Goal: Task Accomplishment & Management: Use online tool/utility

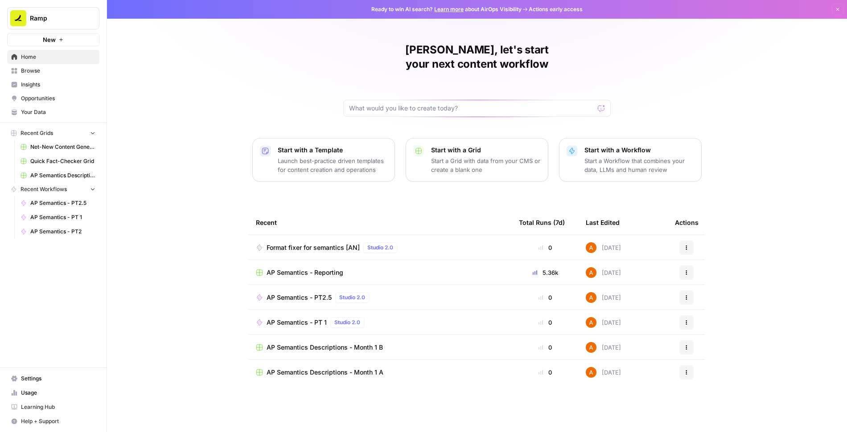
click at [37, 74] on span "Browse" at bounding box center [58, 71] width 74 height 8
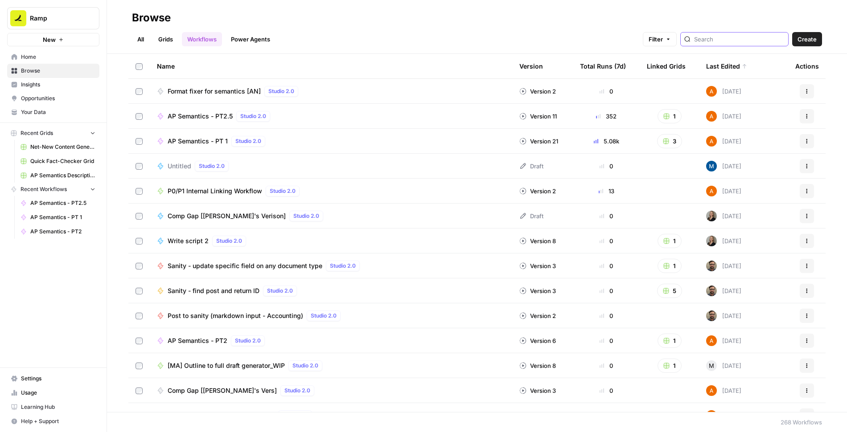
click at [741, 41] on input "search" at bounding box center [739, 39] width 91 height 9
click at [53, 39] on span "New" at bounding box center [49, 39] width 13 height 9
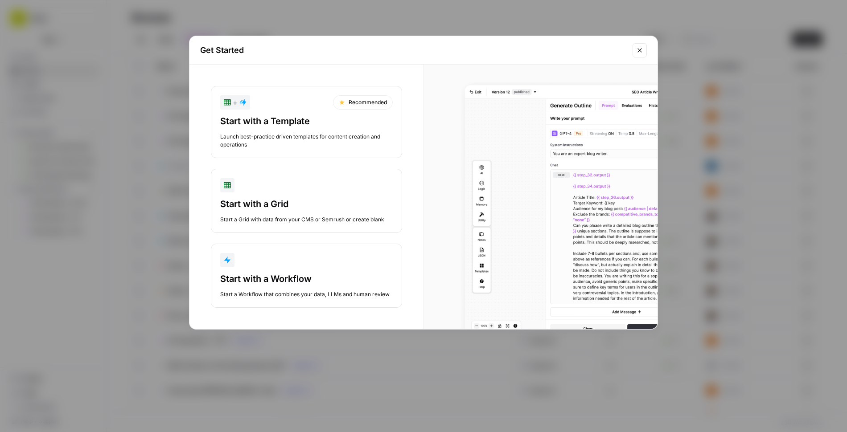
click at [327, 282] on div "Start with a Workflow" at bounding box center [306, 279] width 173 height 12
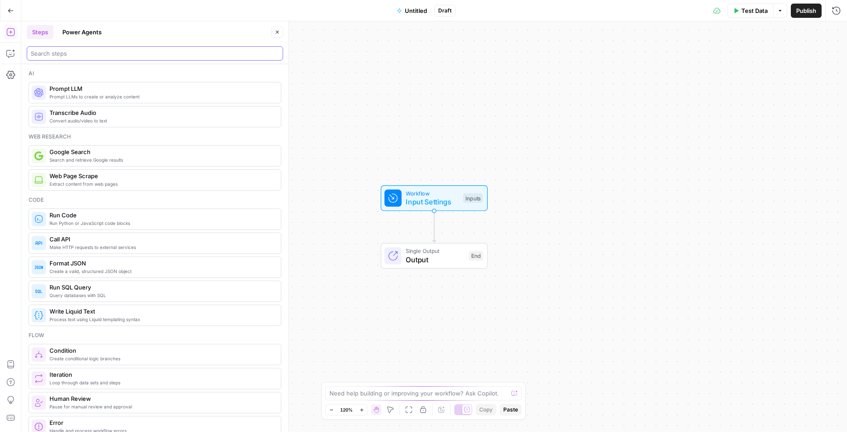
click at [174, 56] on input "search" at bounding box center [155, 53] width 248 height 9
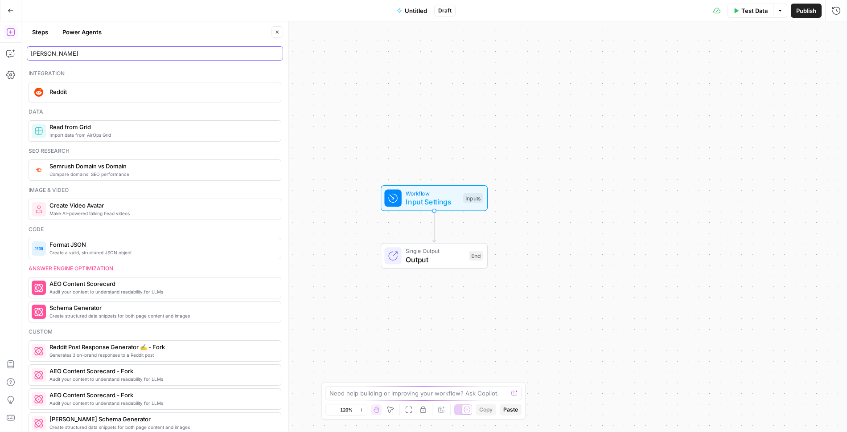
type input "[PERSON_NAME]"
click at [157, 88] on span "Reddit" at bounding box center [161, 91] width 224 height 9
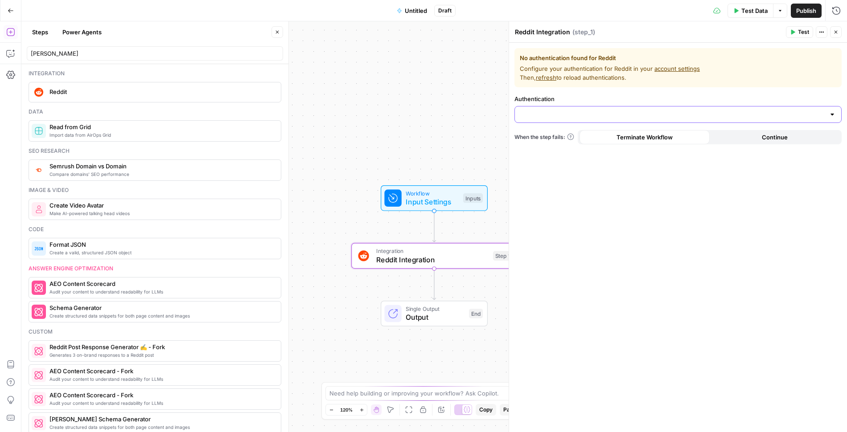
click at [552, 115] on input "Authentication" at bounding box center [672, 114] width 305 height 9
click at [591, 134] on span "﹢ Create New" at bounding box center [676, 136] width 309 height 9
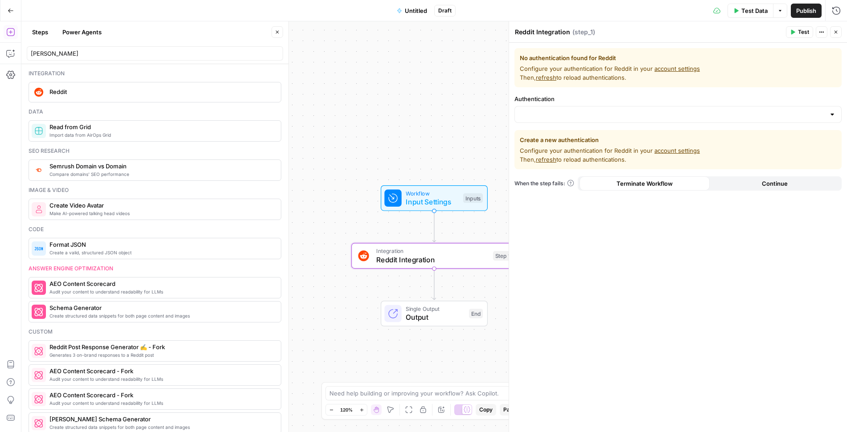
click at [839, 28] on button "Close" at bounding box center [836, 32] width 12 height 12
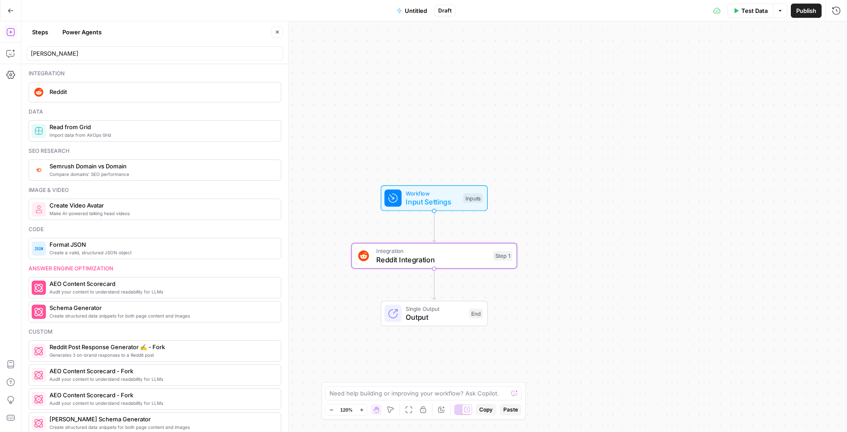
click at [8, 10] on icon "button" at bounding box center [10, 10] width 5 height 4
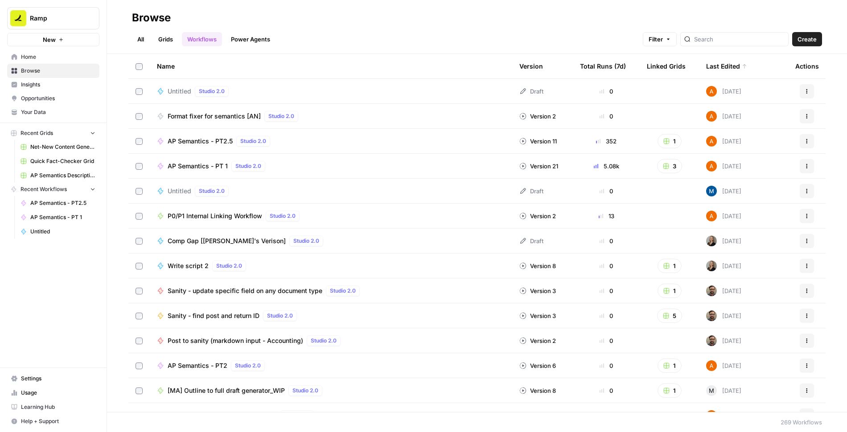
click at [33, 377] on span "Settings" at bounding box center [58, 379] width 74 height 8
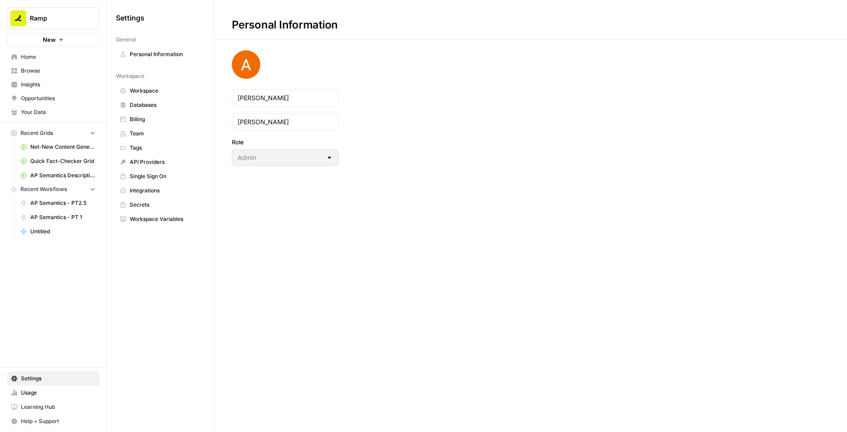
click at [143, 118] on span "Billing" at bounding box center [165, 119] width 71 height 8
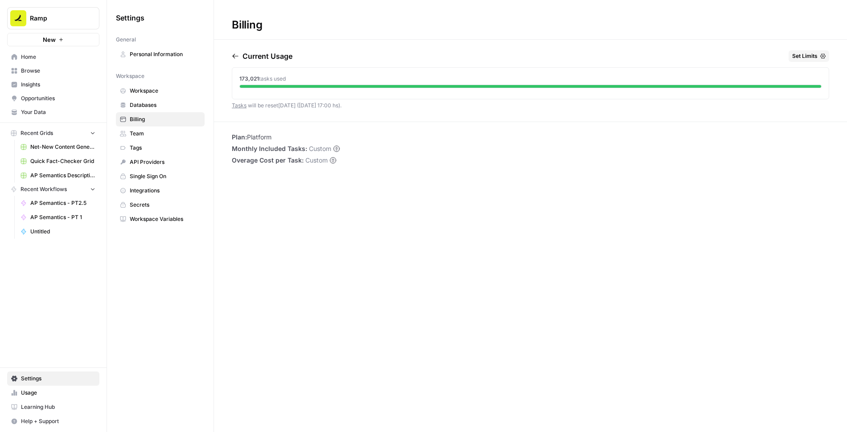
click at [146, 189] on span "Integrations" at bounding box center [165, 191] width 71 height 8
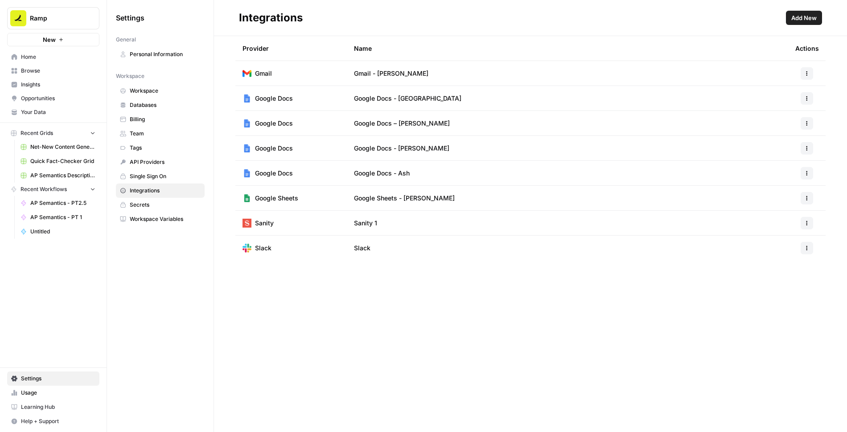
click at [800, 21] on span "Add New" at bounding box center [803, 17] width 25 height 9
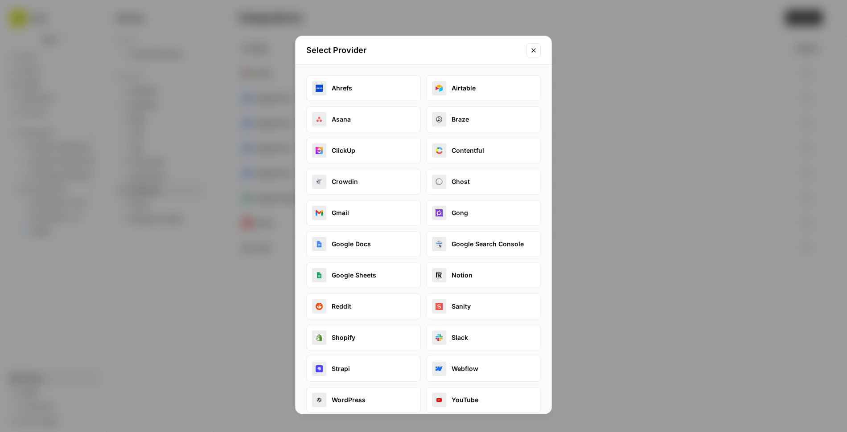
scroll to position [5, 0]
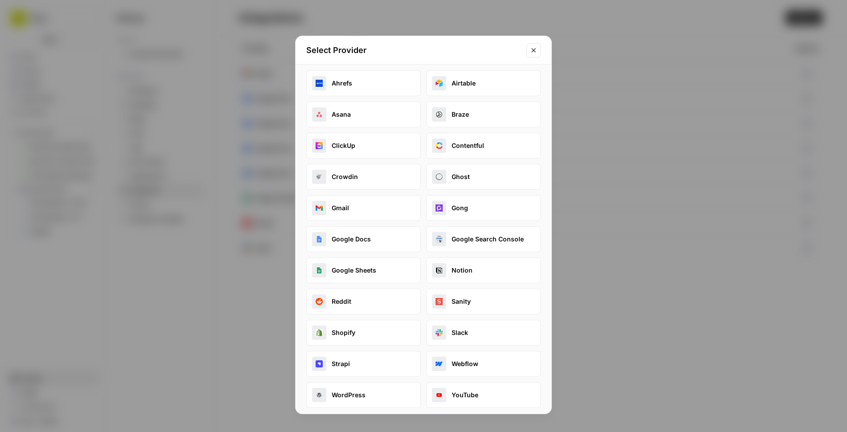
click at [371, 296] on button "Reddit" at bounding box center [363, 302] width 115 height 26
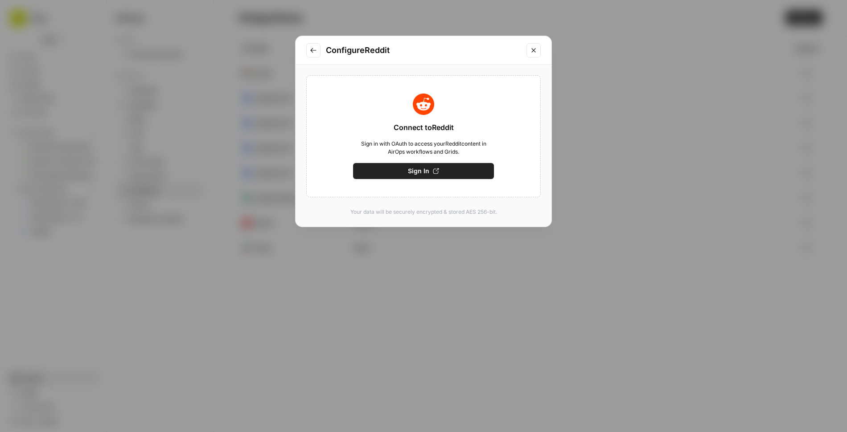
click at [425, 170] on span "Sign In" at bounding box center [418, 171] width 21 height 9
click at [533, 53] on icon "Close modal" at bounding box center [533, 50] width 7 height 7
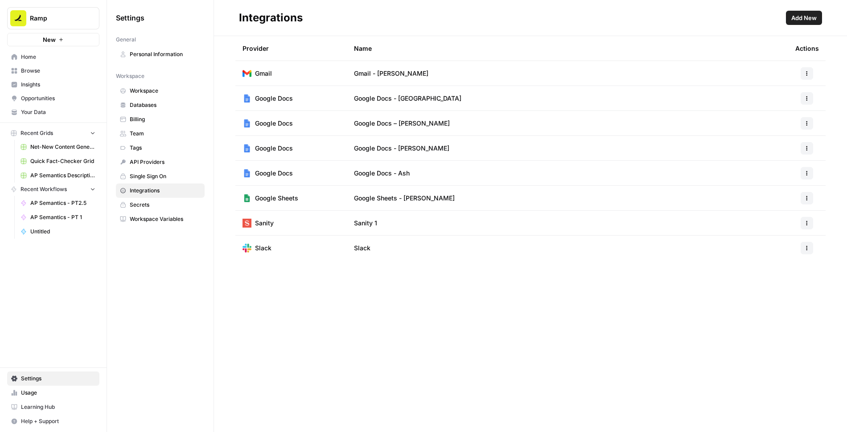
click at [38, 56] on span "Home" at bounding box center [58, 57] width 74 height 8
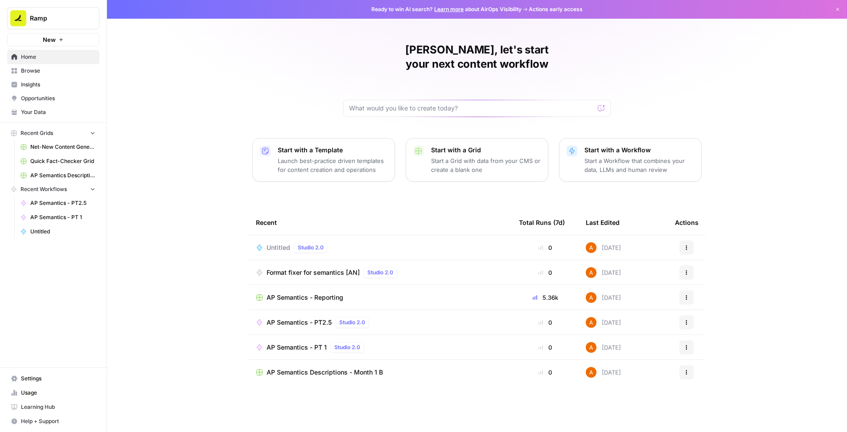
click at [688, 245] on icon "button" at bounding box center [686, 247] width 5 height 5
click at [713, 275] on span "Delete" at bounding box center [732, 273] width 71 height 9
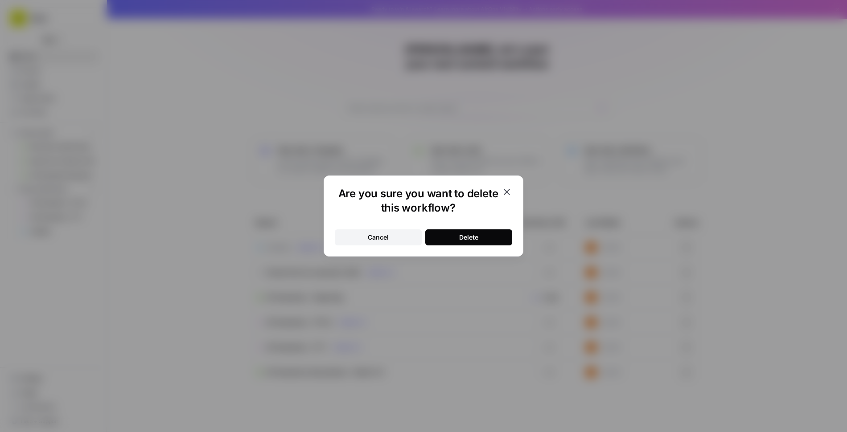
click at [447, 244] on button "Delete" at bounding box center [468, 238] width 87 height 16
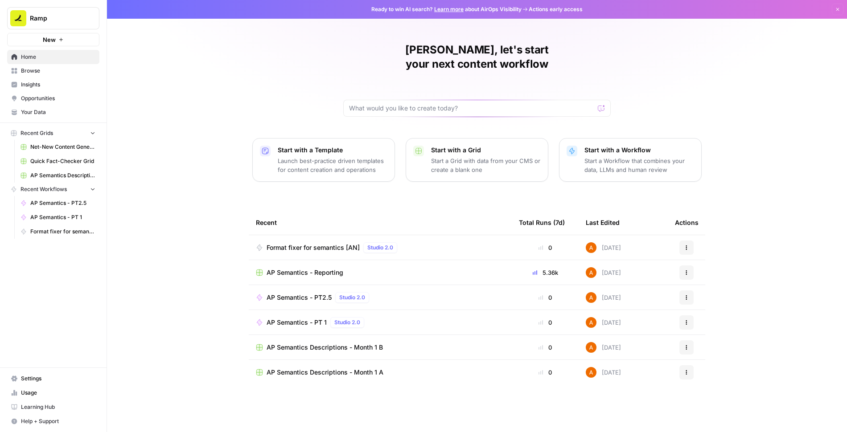
click at [613, 157] on p "Start a Workflow that combines your data, LLMs and human review" at bounding box center [639, 165] width 110 height 18
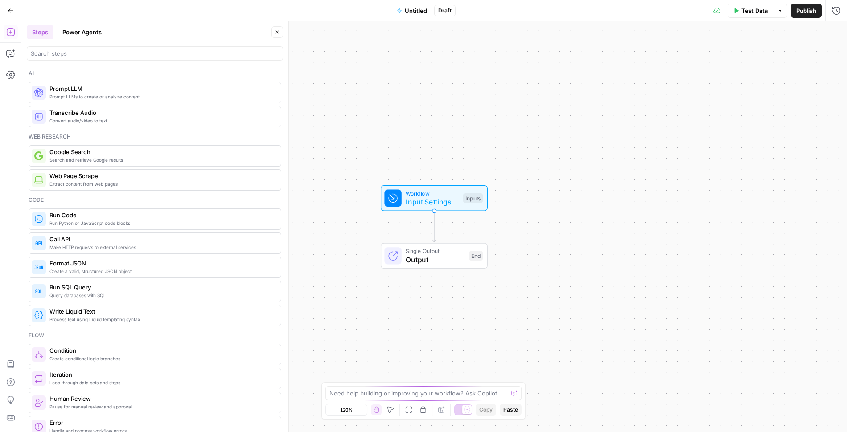
click at [405, 8] on span "Untitled" at bounding box center [416, 10] width 22 height 9
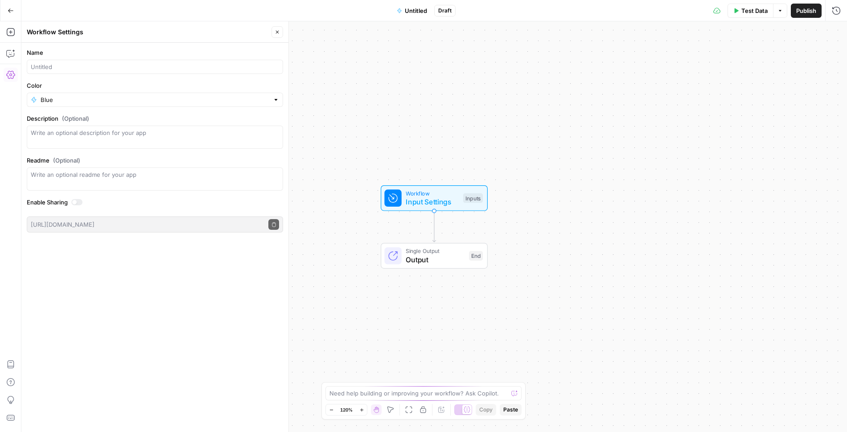
click at [61, 104] on div "Blue" at bounding box center [155, 100] width 256 height 14
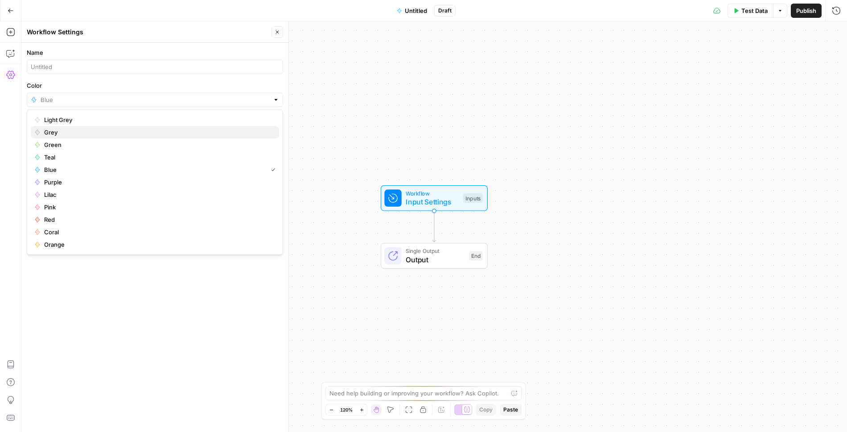
click at [50, 132] on span "Grey" at bounding box center [158, 132] width 228 height 9
type input "Grey"
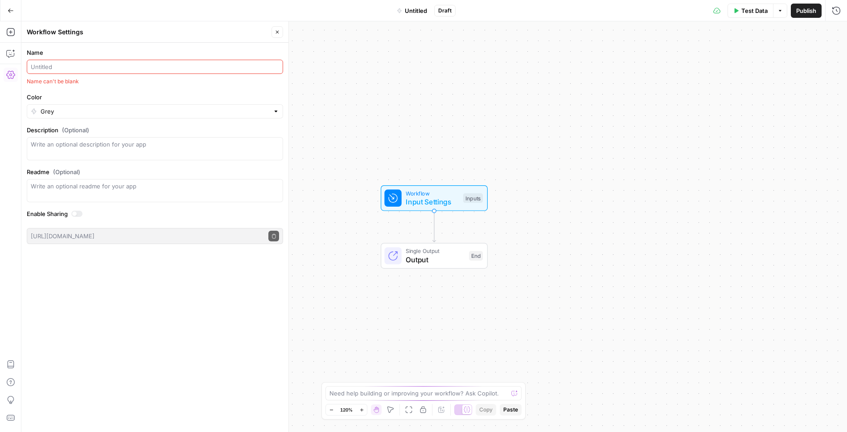
click at [52, 67] on input "Name" at bounding box center [155, 66] width 248 height 9
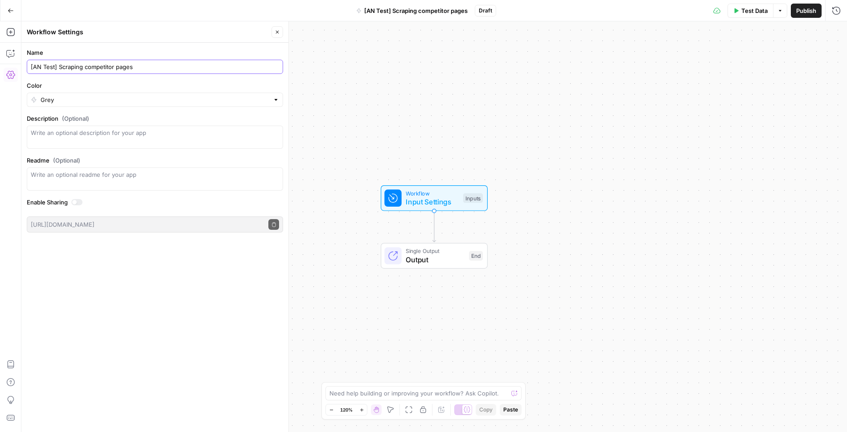
click at [122, 68] on input "[AN Test] Scraping competitor pages" at bounding box center [155, 66] width 248 height 9
click at [116, 67] on input "[AN Test] Scraping competitor URLs" at bounding box center [155, 66] width 248 height 9
type input "[AN Test] Scraping competitor news URLs"
click at [274, 31] on button "Close" at bounding box center [278, 32] width 12 height 12
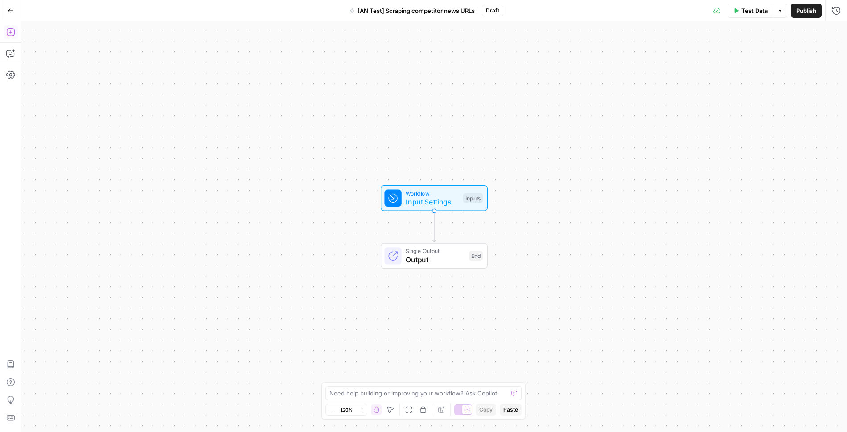
click at [8, 30] on icon "button" at bounding box center [10, 32] width 9 height 9
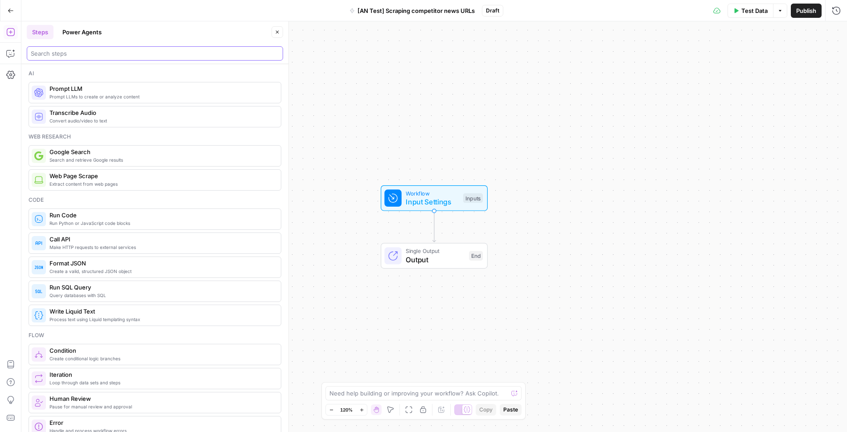
click at [92, 57] on input "search" at bounding box center [155, 53] width 248 height 9
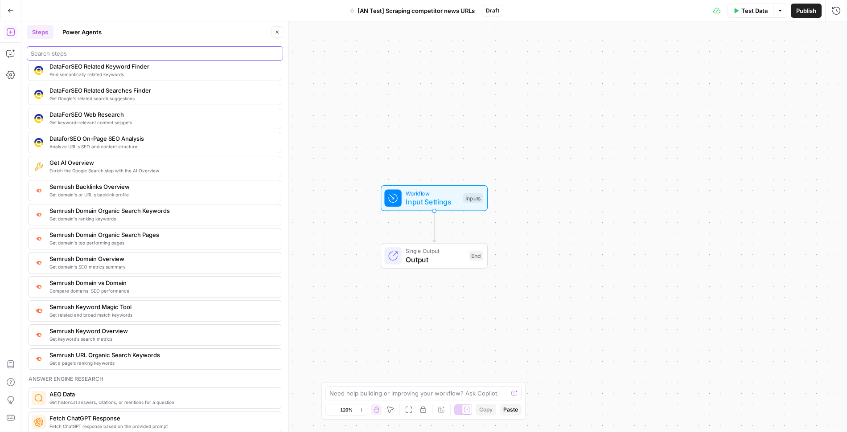
scroll to position [896, 0]
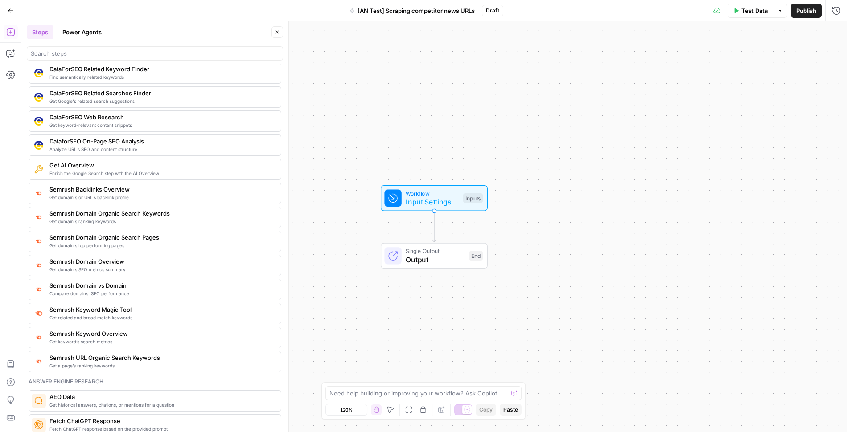
click at [170, 242] on span "Get domain's top performing pages" at bounding box center [161, 245] width 224 height 7
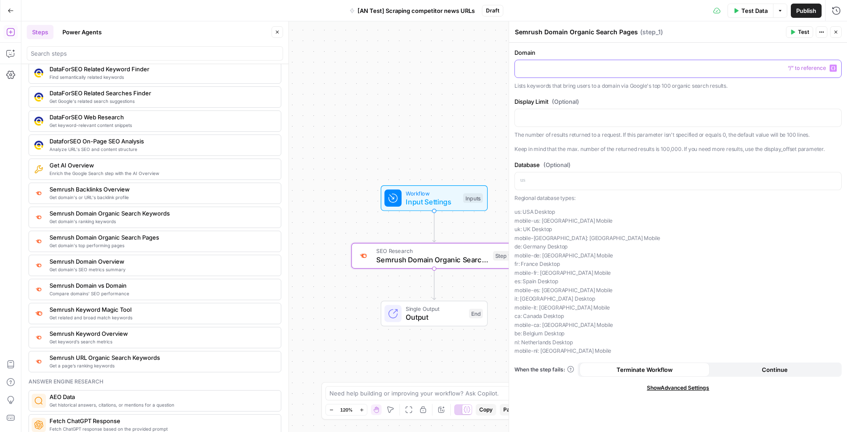
click at [615, 69] on p at bounding box center [678, 68] width 316 height 9
click at [445, 190] on span "Workflow" at bounding box center [432, 193] width 53 height 8
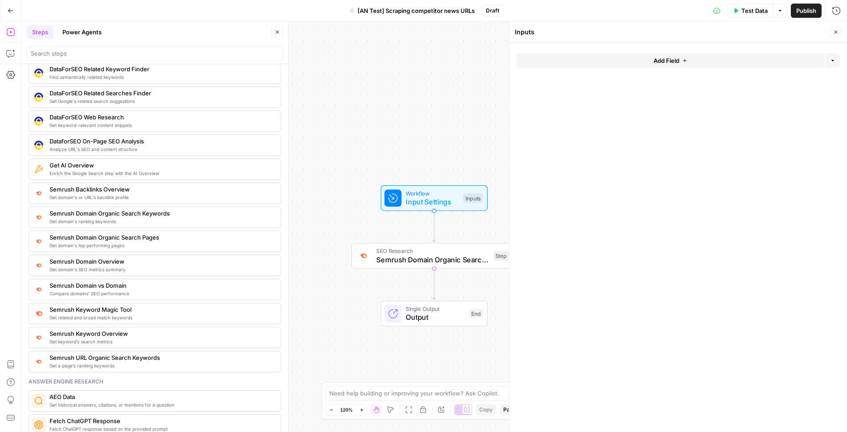
click at [607, 63] on button "Add Field" at bounding box center [670, 60] width 309 height 14
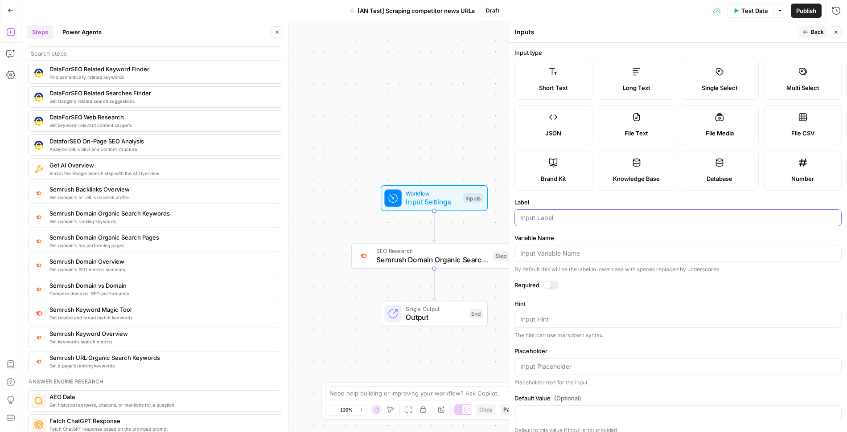
click at [542, 217] on input "Label" at bounding box center [678, 218] width 316 height 9
type input "Competitor Domain"
click at [553, 284] on div at bounding box center [551, 285] width 16 height 9
click at [434, 260] on span "Semrush Domain Organic Search Pages" at bounding box center [432, 260] width 112 height 11
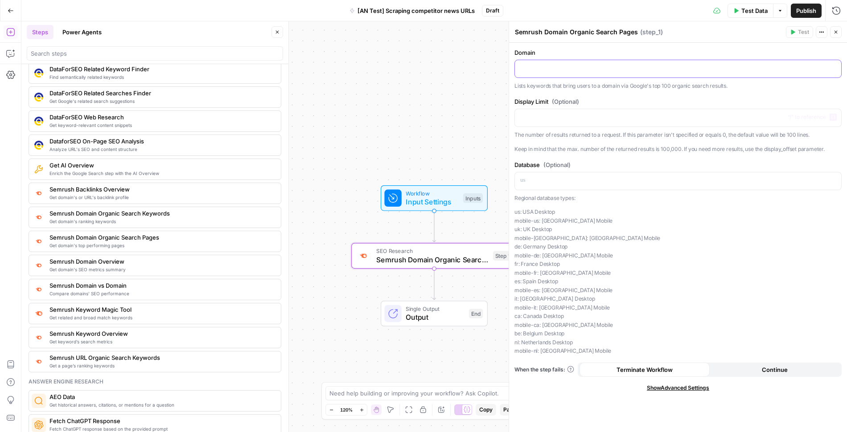
click at [590, 72] on div at bounding box center [678, 68] width 326 height 17
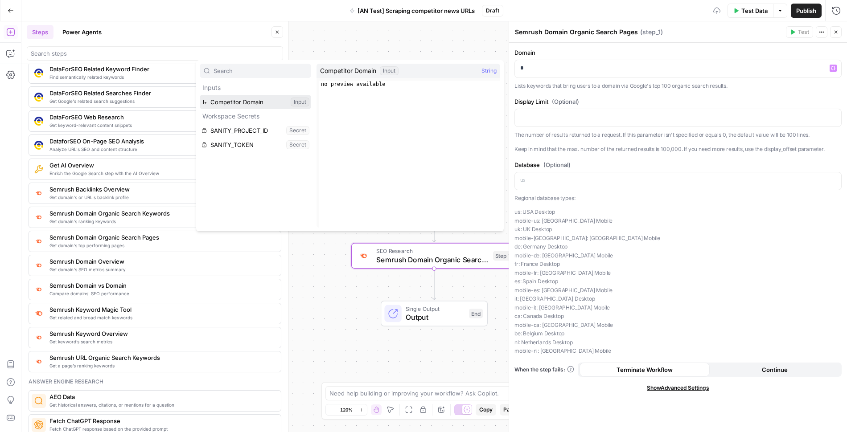
click at [266, 100] on button "Select variable Competitor Domain" at bounding box center [255, 102] width 111 height 14
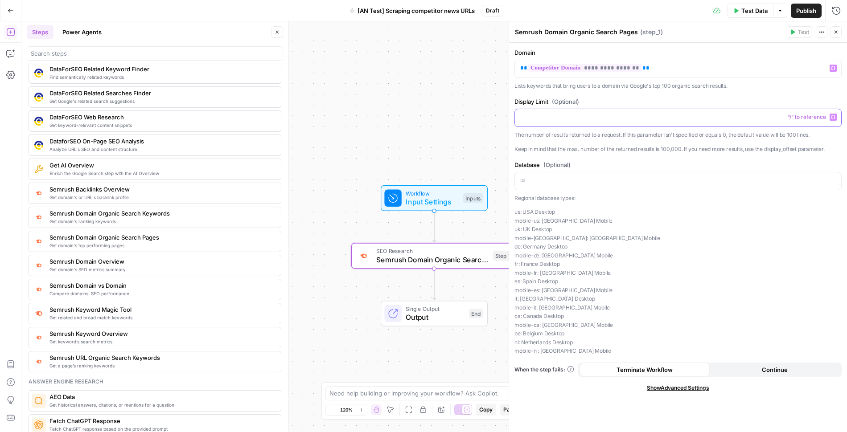
click at [580, 118] on p at bounding box center [678, 117] width 316 height 9
click at [609, 159] on div "**********" at bounding box center [678, 238] width 338 height 390
click at [605, 182] on p at bounding box center [678, 180] width 316 height 9
click at [639, 222] on p "us: [GEOGRAPHIC_DATA] Desktop mobile-us: [GEOGRAPHIC_DATA] [GEOGRAPHIC_DATA] [G…" at bounding box center [677, 282] width 327 height 148
click at [838, 33] on icon "button" at bounding box center [835, 31] width 5 height 5
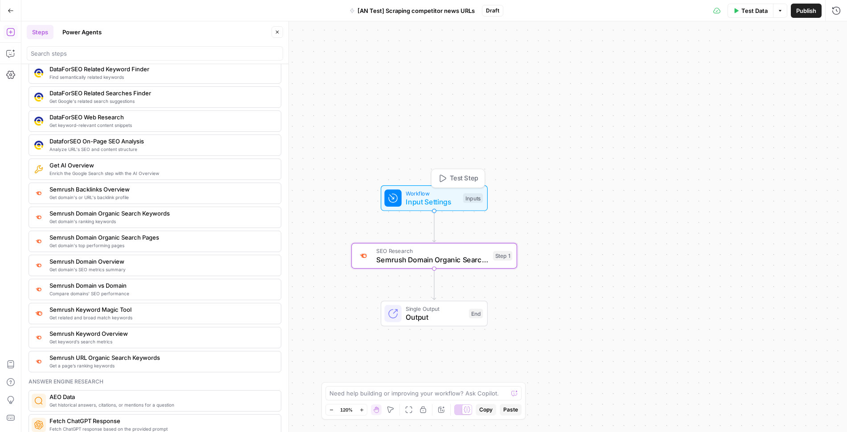
click at [455, 179] on span "Test Step" at bounding box center [464, 179] width 29 height 10
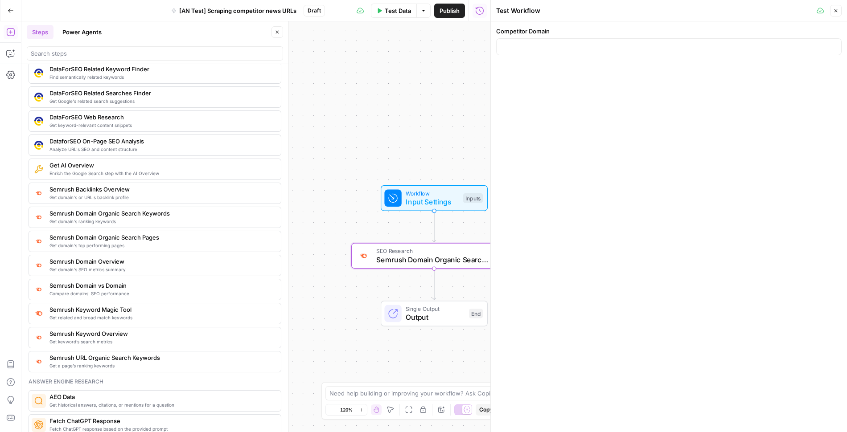
click at [613, 51] on div at bounding box center [669, 46] width 346 height 17
click at [592, 42] on input "Competitor Domain" at bounding box center [669, 46] width 334 height 9
paste input "[URL][DOMAIN_NAME]"
type input "[URL][DOMAIN_NAME]"
click at [837, 10] on icon "button" at bounding box center [835, 10] width 5 height 5
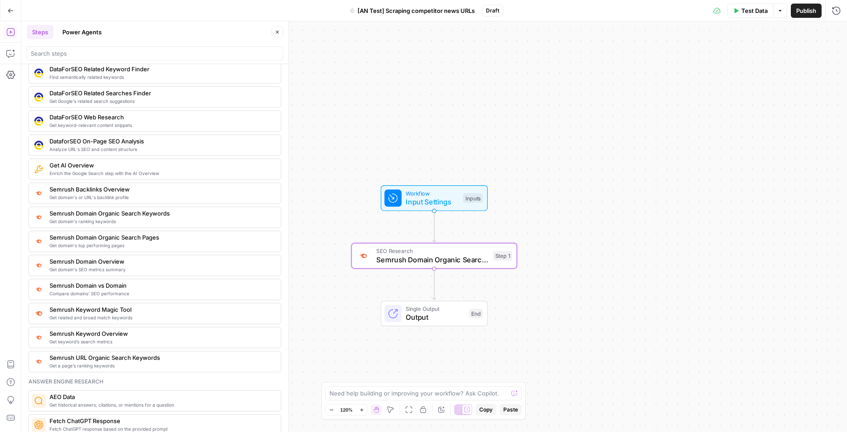
click at [750, 16] on button "Test Data" at bounding box center [751, 11] width 46 height 14
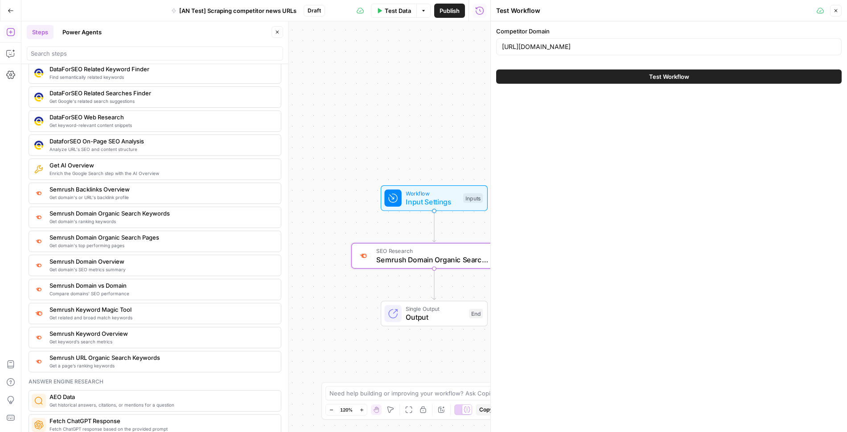
click at [672, 74] on span "Test Workflow" at bounding box center [669, 76] width 40 height 9
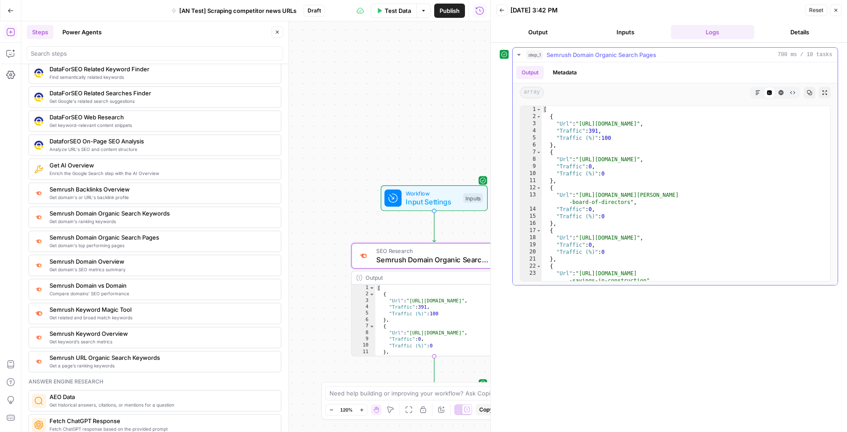
click at [758, 92] on icon "button" at bounding box center [757, 92] width 5 height 5
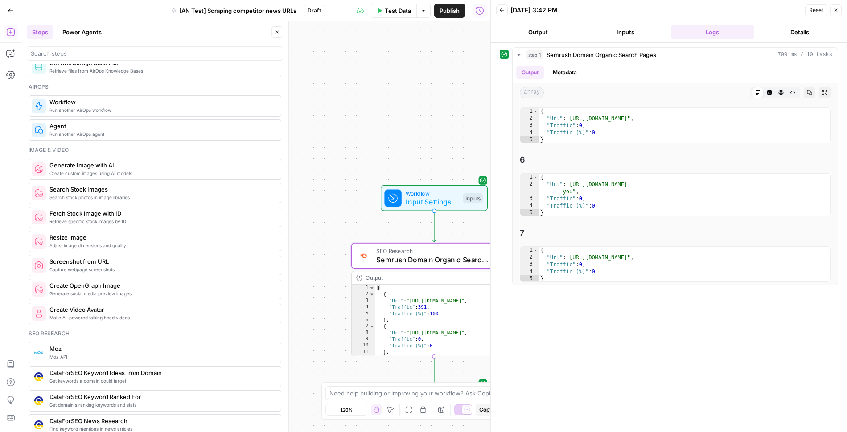
scroll to position [522, 0]
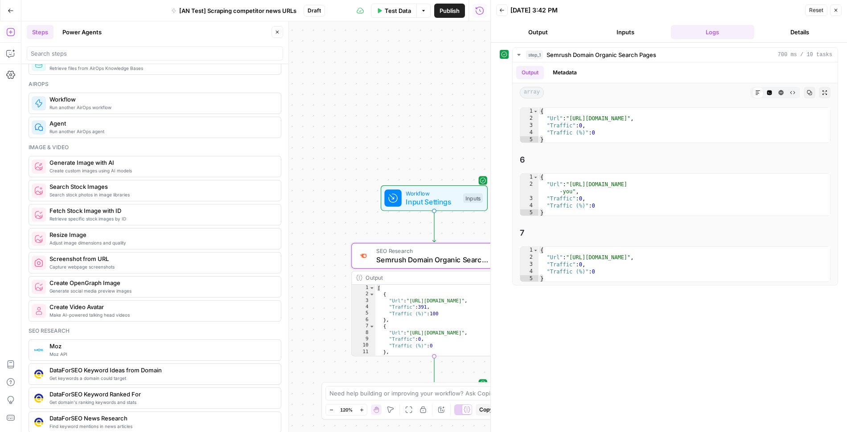
click at [176, 119] on span "Agent" at bounding box center [161, 123] width 224 height 9
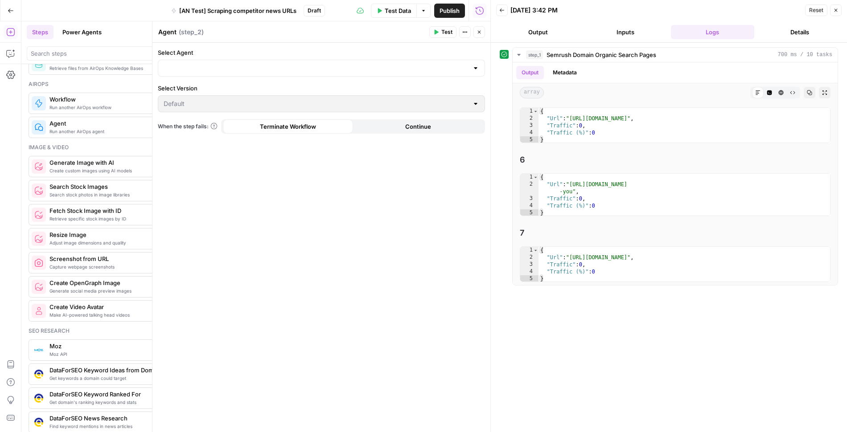
click at [366, 77] on form "Select Agent Select Version Default When the step fails: Terminate Workflow Con…" at bounding box center [321, 91] width 338 height 96
click at [362, 69] on input "Select Agent" at bounding box center [316, 68] width 305 height 9
click at [484, 30] on button "Close" at bounding box center [479, 32] width 12 height 12
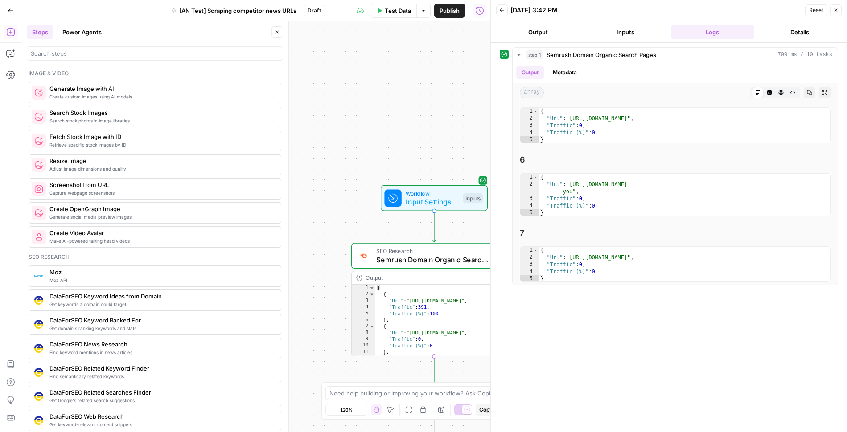
scroll to position [605, 0]
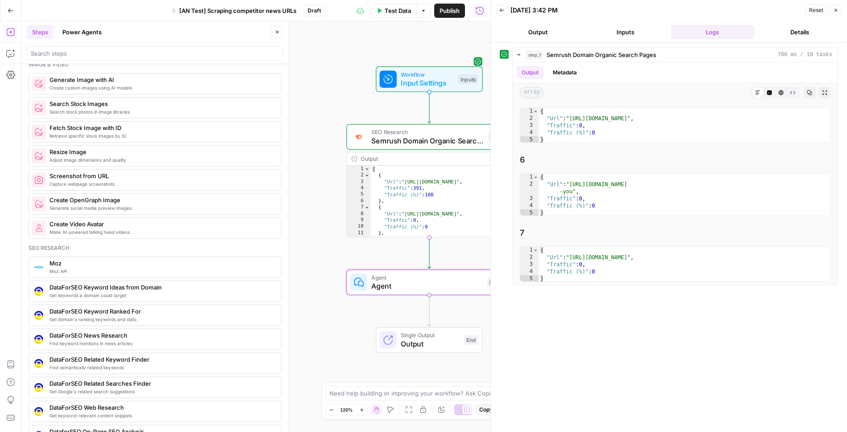
drag, startPoint x: 312, startPoint y: 249, endPoint x: 307, endPoint y: 130, distance: 119.1
click at [307, 130] on div "Workflow Input Settings Inputs SEO Research Semrush Domain Organic Search Pages…" at bounding box center [255, 226] width 469 height 411
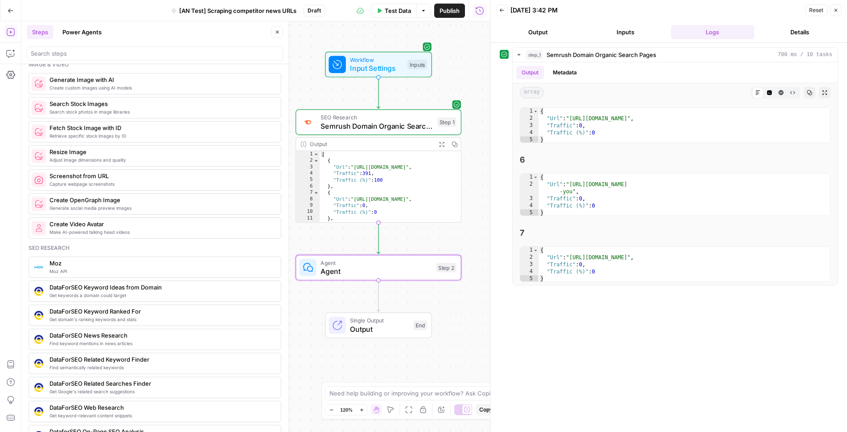
drag, startPoint x: 382, startPoint y: 250, endPoint x: 320, endPoint y: 231, distance: 64.7
click at [320, 231] on div "Workflow Input Settings Inputs SEO Research Semrush Domain Organic Search Pages…" at bounding box center [255, 226] width 469 height 411
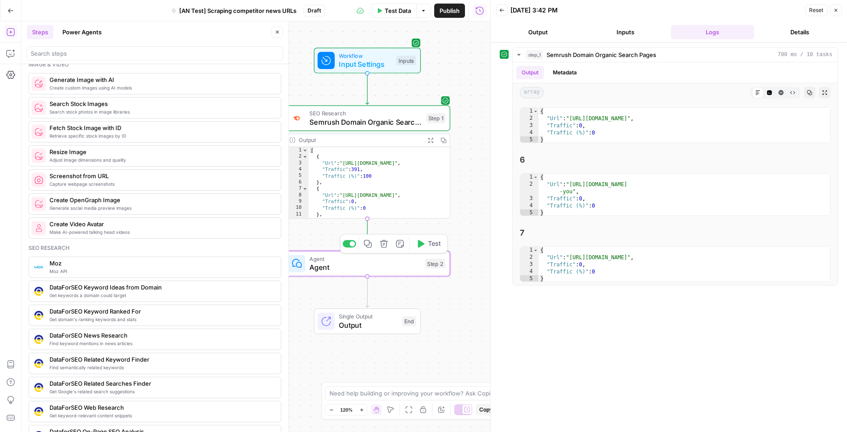
click at [384, 246] on icon "button" at bounding box center [384, 244] width 8 height 8
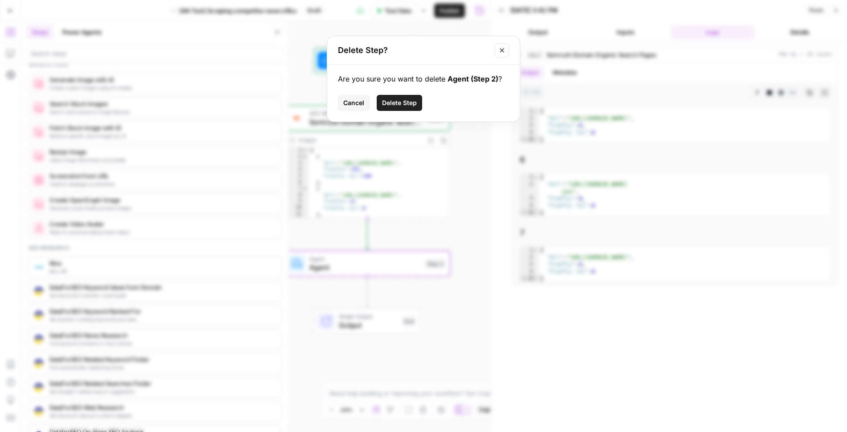
click at [397, 104] on span "Delete Step" at bounding box center [399, 103] width 35 height 9
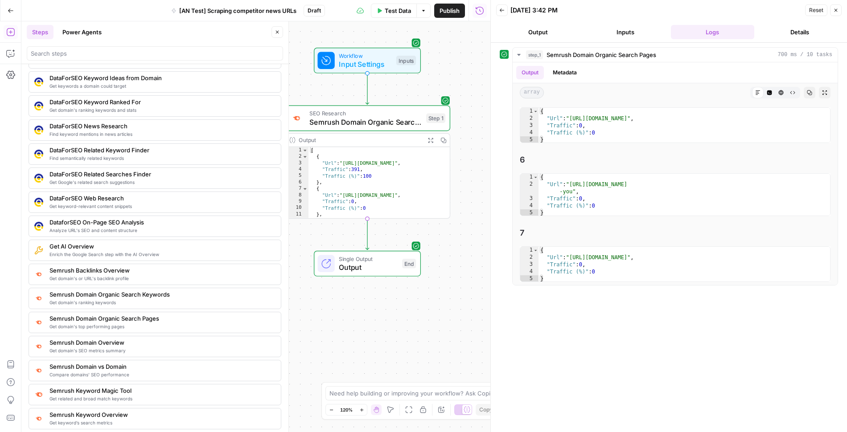
scroll to position [817, 0]
click at [380, 95] on icon "button" at bounding box center [384, 98] width 8 height 8
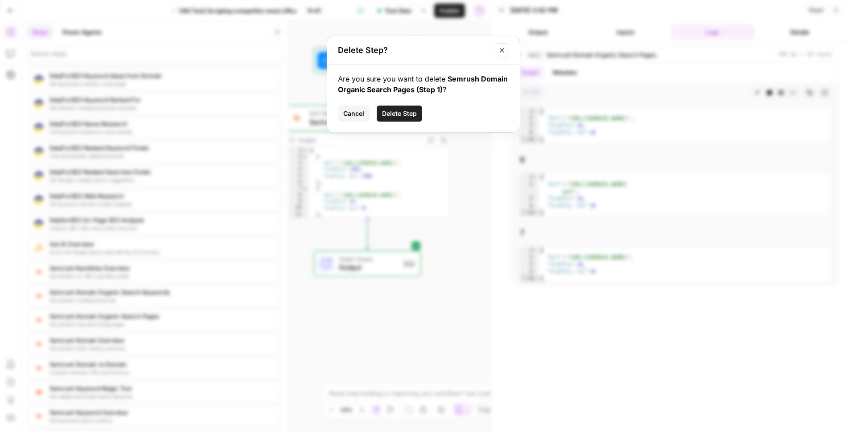
click at [400, 113] on span "Delete Step" at bounding box center [399, 113] width 35 height 9
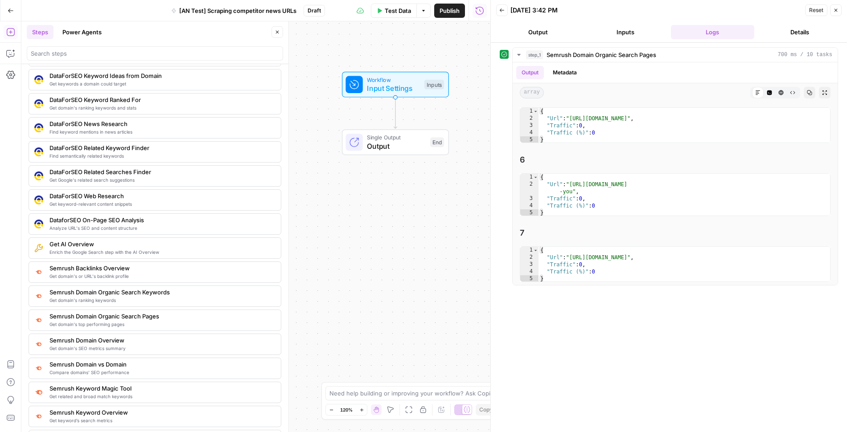
drag, startPoint x: 384, startPoint y: 181, endPoint x: 412, endPoint y: 205, distance: 37.0
click at [412, 205] on div "Workflow Input Settings Inputs Single Output Output End" at bounding box center [255, 226] width 469 height 411
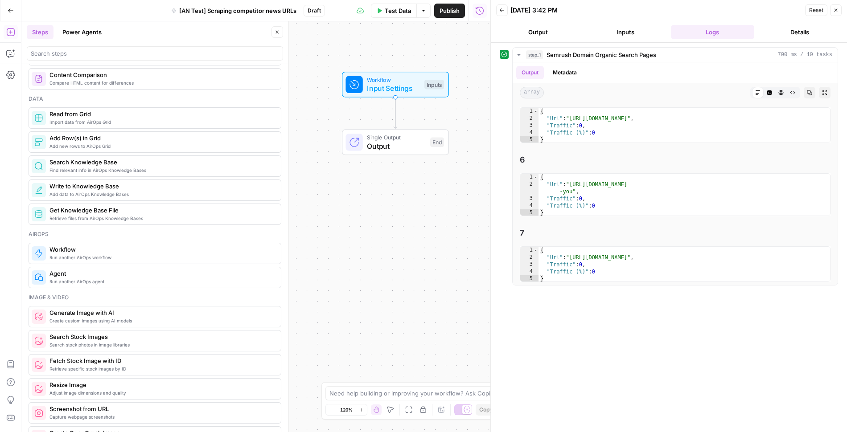
scroll to position [0, 0]
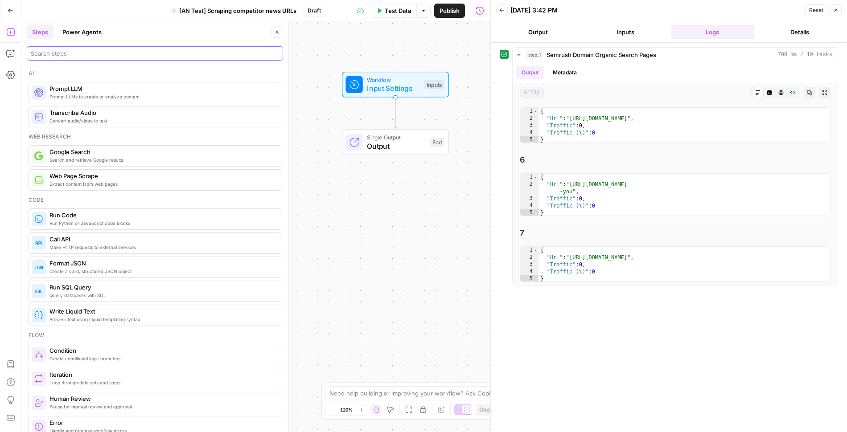
click at [127, 51] on input "search" at bounding box center [155, 53] width 248 height 9
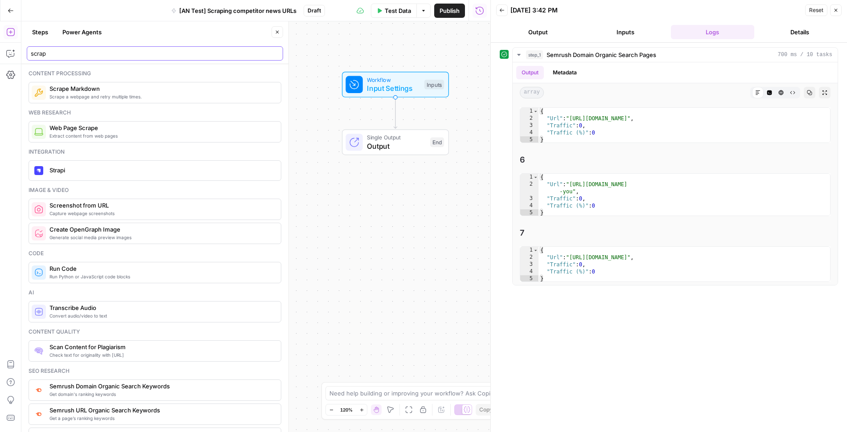
type input "scrape"
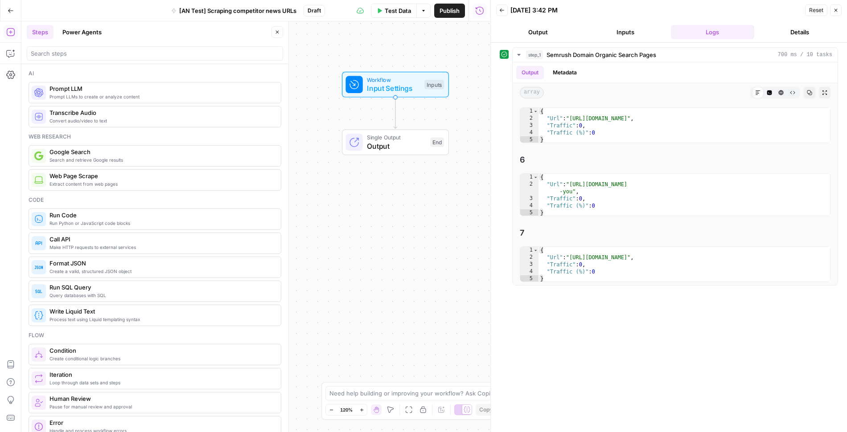
click at [74, 28] on button "Power Agents" at bounding box center [82, 32] width 50 height 14
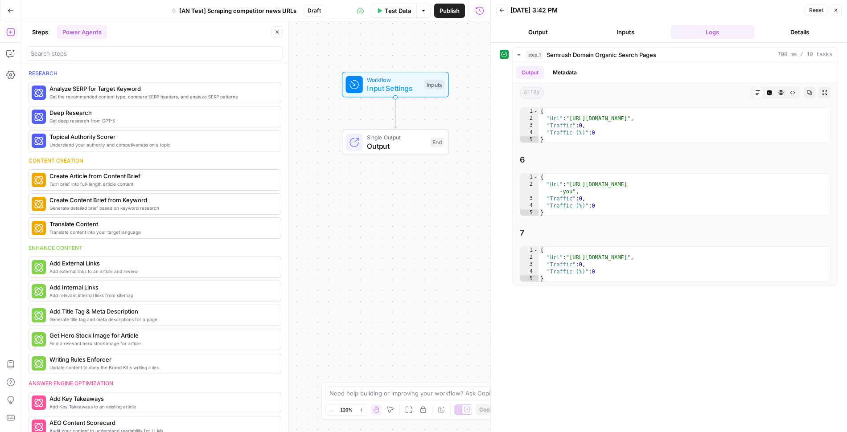
click at [39, 28] on button "Steps" at bounding box center [40, 32] width 27 height 14
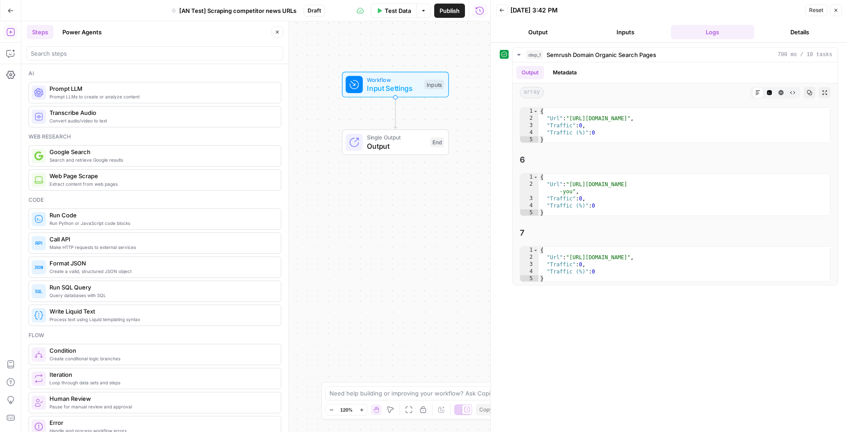
click at [118, 153] on span "Google Search" at bounding box center [161, 152] width 224 height 9
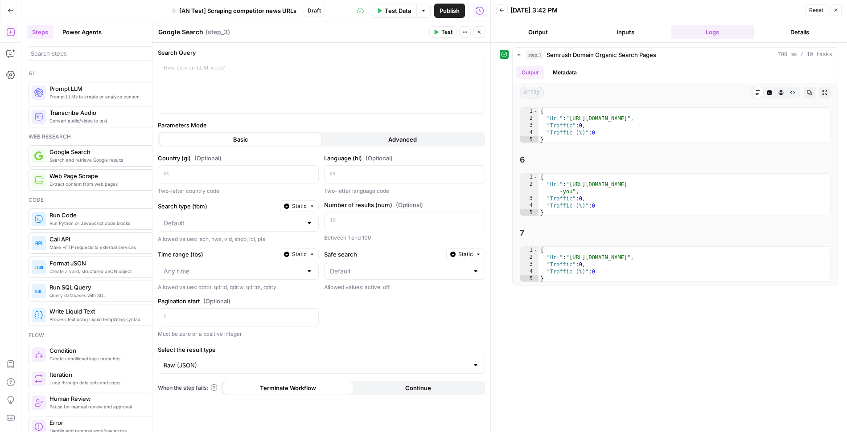
click at [836, 13] on button "Close" at bounding box center [836, 10] width 12 height 12
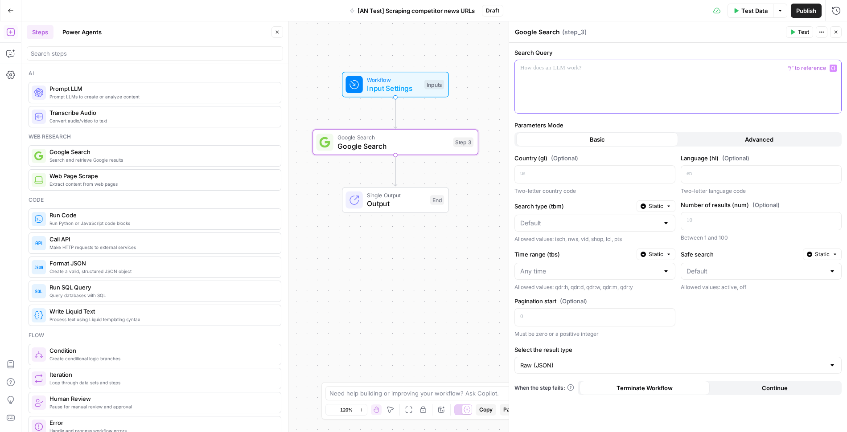
click at [584, 81] on div at bounding box center [678, 86] width 326 height 53
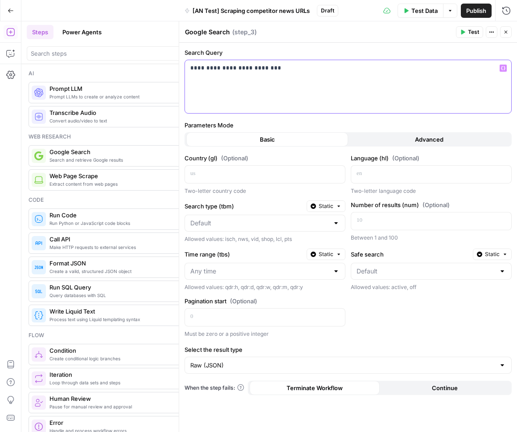
click at [328, 76] on div "**********" at bounding box center [348, 86] width 326 height 53
click at [188, 68] on div "**********" at bounding box center [348, 86] width 326 height 53
click at [435, 72] on p "**********" at bounding box center [348, 68] width 316 height 9
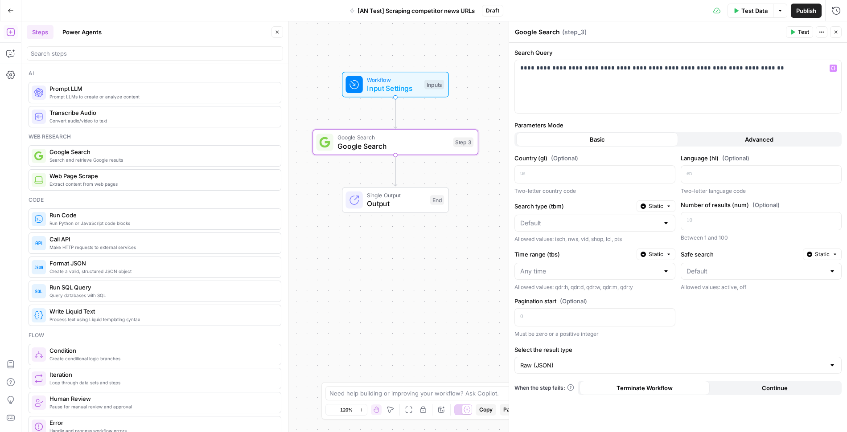
click at [706, 136] on button "Advanced" at bounding box center [759, 139] width 162 height 14
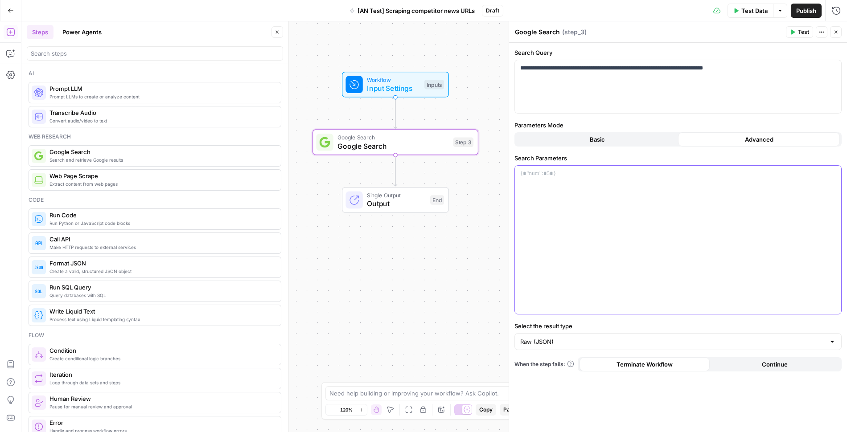
click at [588, 192] on div at bounding box center [678, 240] width 326 height 148
click at [603, 140] on span "Basic" at bounding box center [597, 139] width 15 height 9
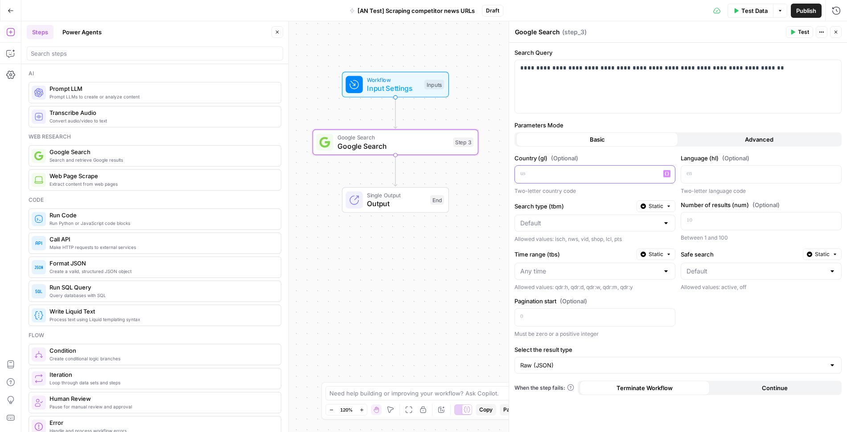
click at [596, 173] on p at bounding box center [587, 173] width 135 height 9
click at [704, 221] on p at bounding box center [754, 220] width 135 height 9
click at [634, 224] on input "Search type (tbm)" at bounding box center [589, 223] width 139 height 9
click at [608, 199] on div "Country (gl) (Optional) Two-letter country code Language (hl) (Optional) Two-le…" at bounding box center [677, 246] width 327 height 185
click at [586, 268] on input "Time range (tbs)" at bounding box center [589, 271] width 139 height 9
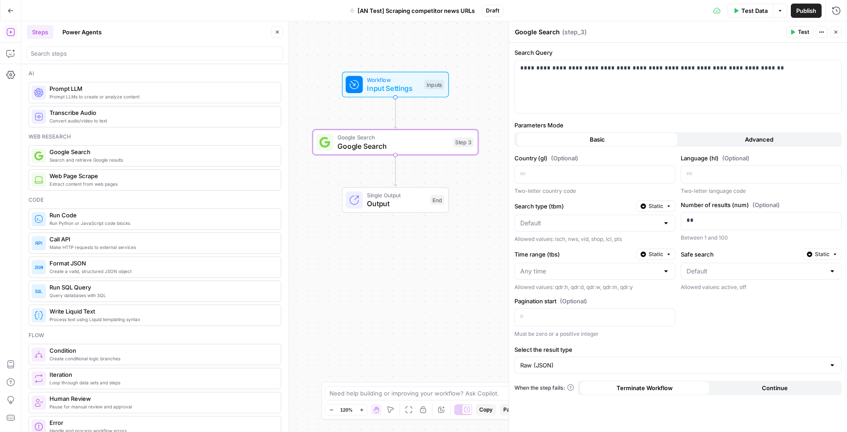
click at [699, 299] on div "Country (gl) (Optional) Two-letter country code Language (hl) (Optional) Two-le…" at bounding box center [677, 246] width 327 height 185
click at [700, 269] on input "Safe search" at bounding box center [756, 271] width 139 height 9
click at [692, 292] on span "On" at bounding box center [759, 291] width 142 height 9
type input "On"
click at [609, 363] on input "Select the result type" at bounding box center [672, 365] width 305 height 9
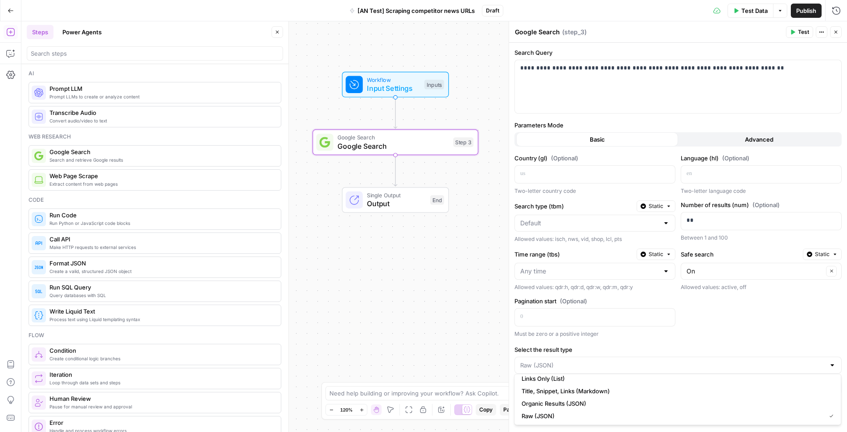
scroll to position [6, 0]
click at [656, 337] on div "**********" at bounding box center [678, 238] width 338 height 390
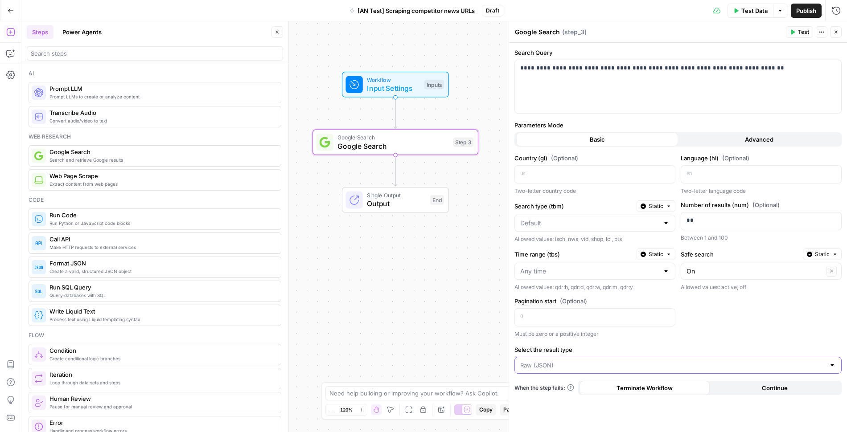
click at [642, 361] on input "Select the result type" at bounding box center [672, 365] width 305 height 9
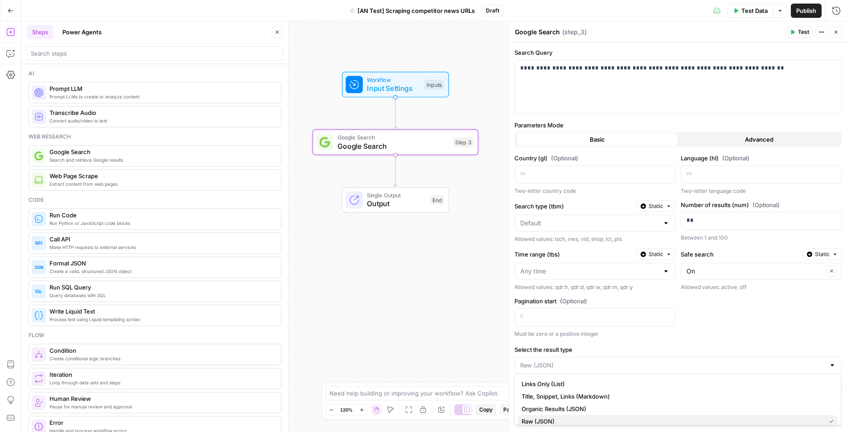
click at [593, 420] on span "Raw (JSON)" at bounding box center [672, 421] width 300 height 9
type input "Raw (JSON)"
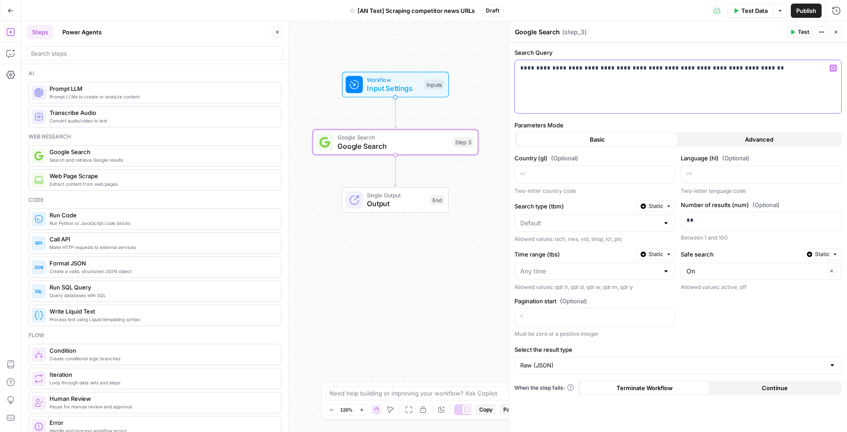
click at [774, 70] on p "**********" at bounding box center [678, 68] width 316 height 9
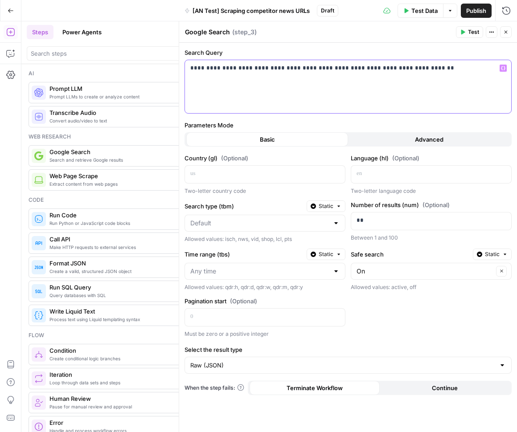
click at [331, 67] on p "**********" at bounding box center [348, 68] width 316 height 9
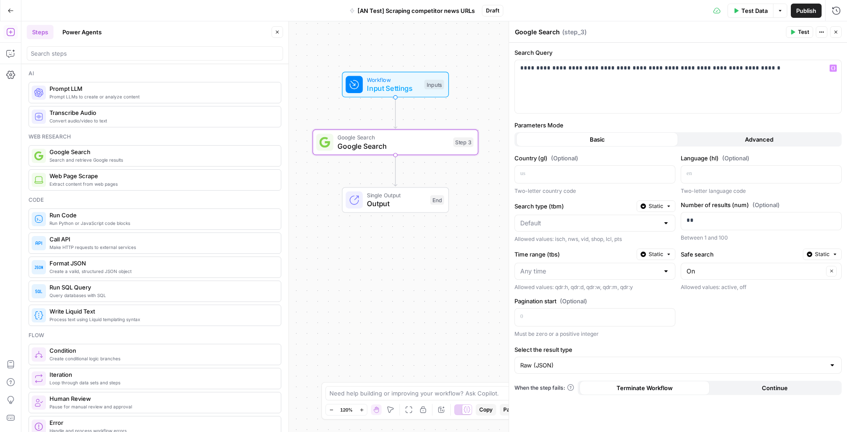
click at [806, 32] on span "Test" at bounding box center [803, 32] width 11 height 8
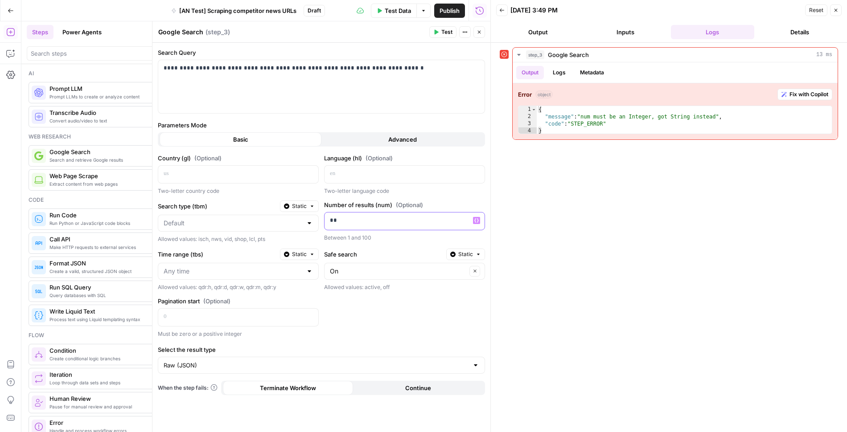
click at [362, 221] on p "**" at bounding box center [405, 220] width 150 height 9
click at [401, 246] on div "Country (gl) (Optional) Two-letter country code Language (hl) (Optional) Two-le…" at bounding box center [321, 246] width 327 height 185
click at [445, 32] on span "Test" at bounding box center [446, 32] width 11 height 8
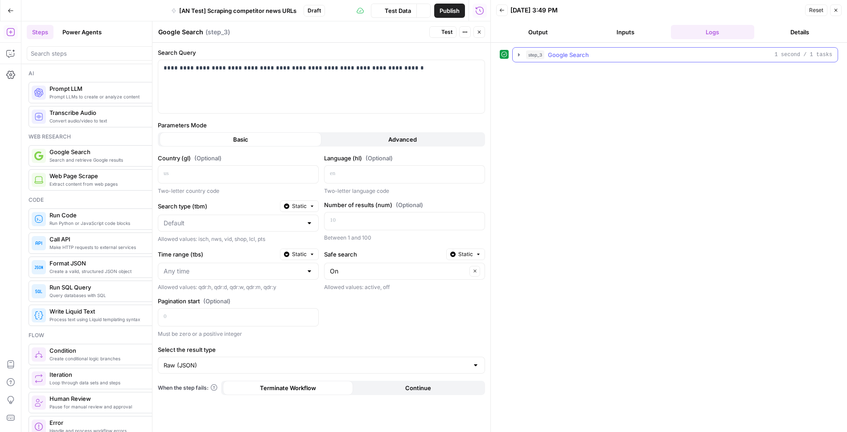
click at [522, 56] on icon "button" at bounding box center [518, 54] width 7 height 7
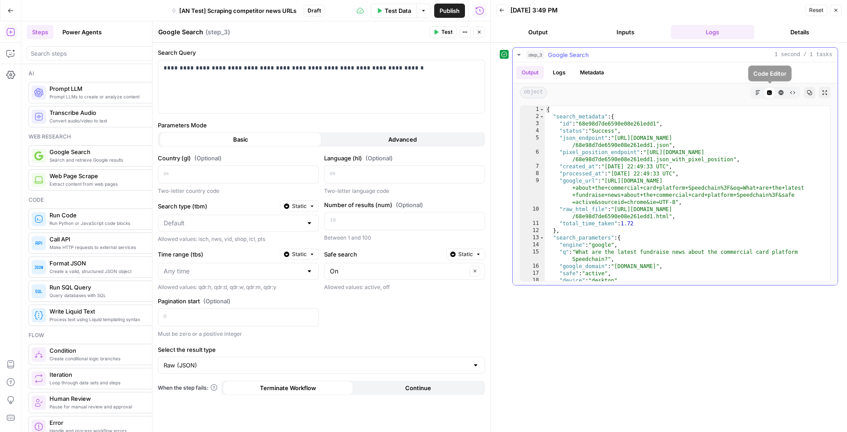
click at [760, 91] on icon "button" at bounding box center [757, 92] width 5 height 5
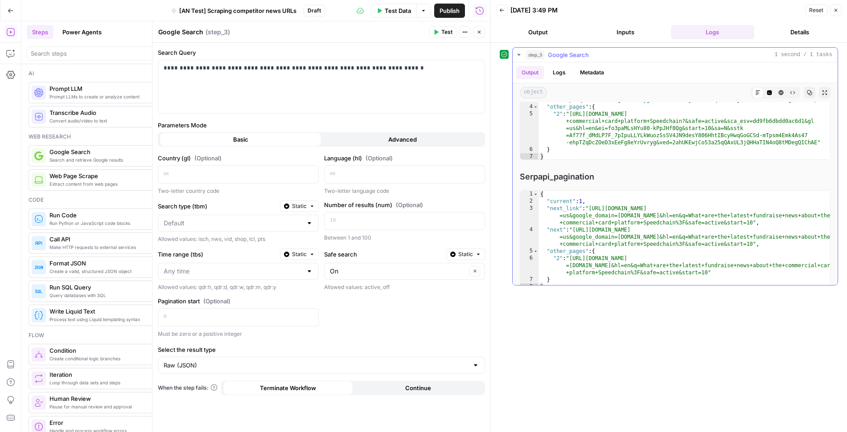
scroll to position [817, 0]
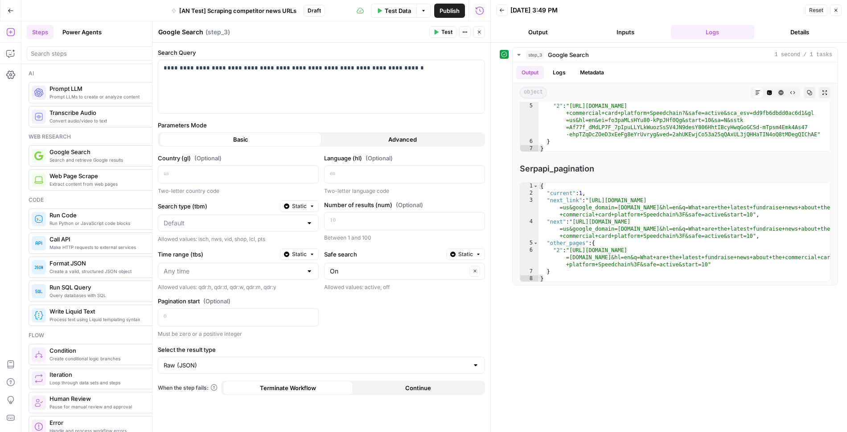
click at [481, 34] on icon "button" at bounding box center [479, 31] width 5 height 5
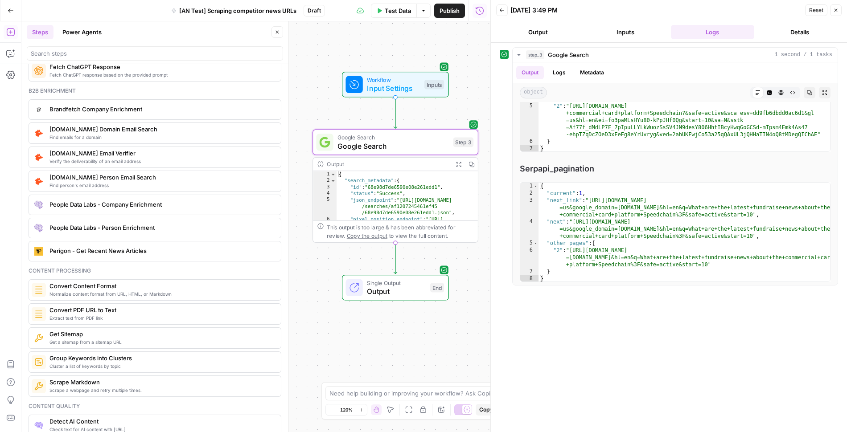
scroll to position [1249, 0]
click at [141, 292] on span "Normalize content format from URL, HTML, or Markdown" at bounding box center [161, 295] width 224 height 7
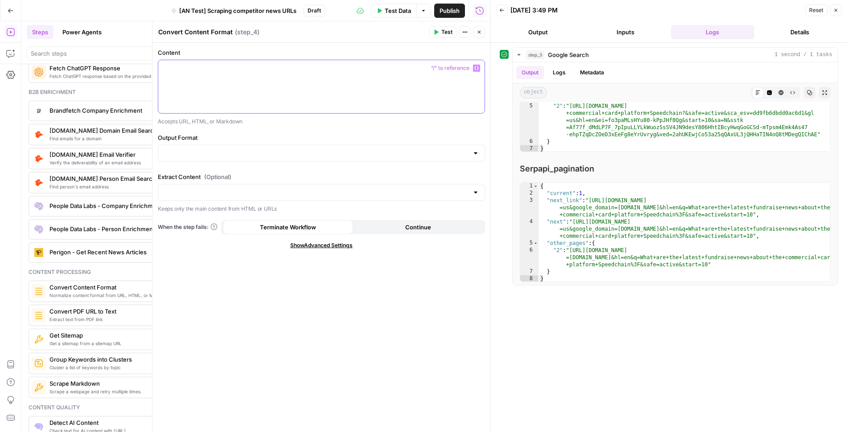
click at [363, 91] on div at bounding box center [321, 86] width 326 height 53
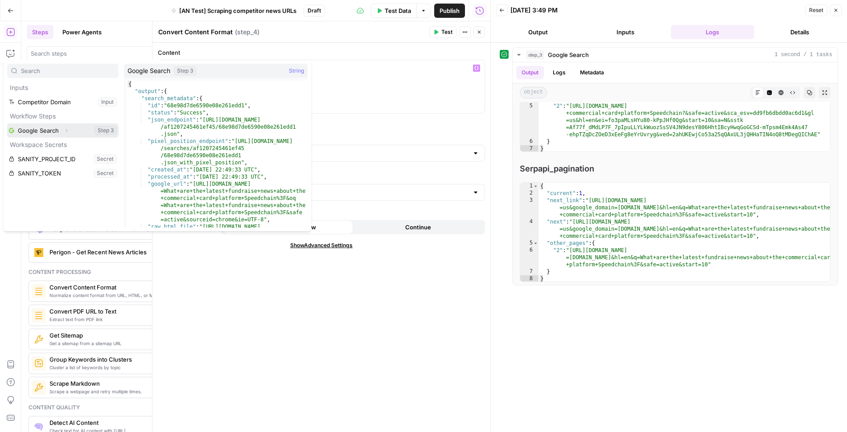
click at [43, 130] on button "Select variable Google Search" at bounding box center [62, 130] width 111 height 14
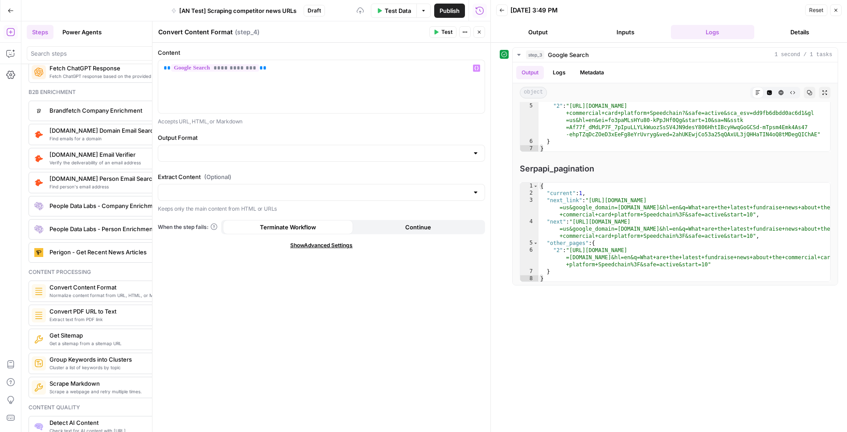
click at [326, 158] on div at bounding box center [321, 153] width 327 height 17
click at [315, 187] on span "Markdown" at bounding box center [319, 187] width 309 height 9
type input "Markdown"
click at [310, 188] on input "Extract Content (Optional)" at bounding box center [316, 192] width 305 height 9
click at [302, 171] on div "**********" at bounding box center [321, 238] width 338 height 390
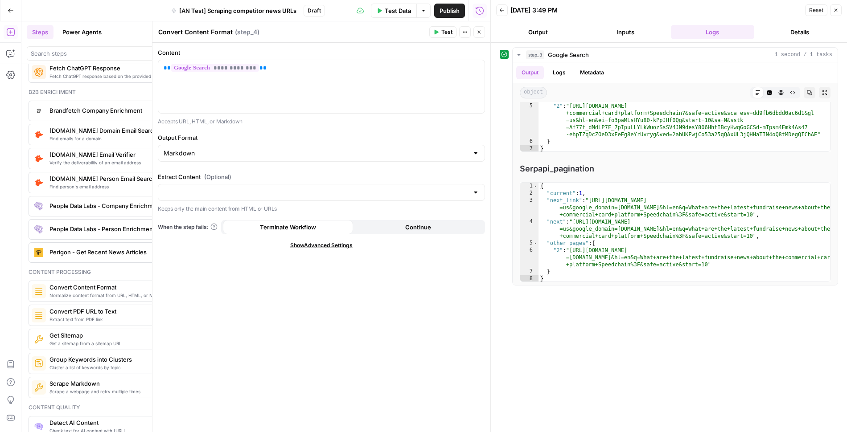
click at [444, 30] on span "Test" at bounding box center [446, 32] width 11 height 8
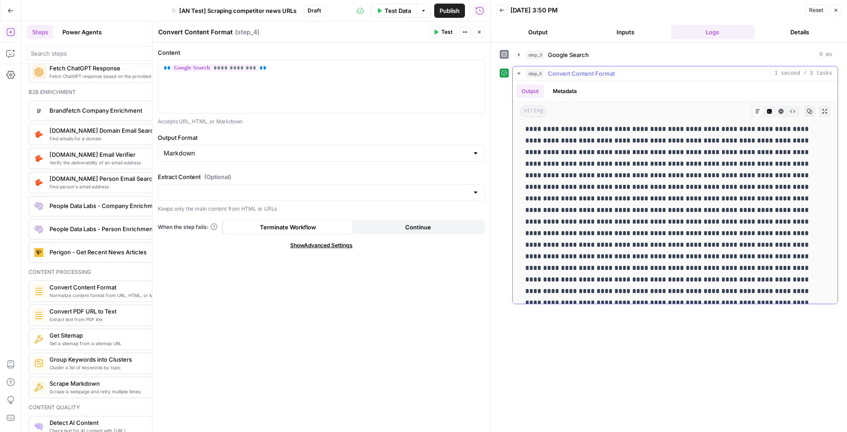
scroll to position [0, 0]
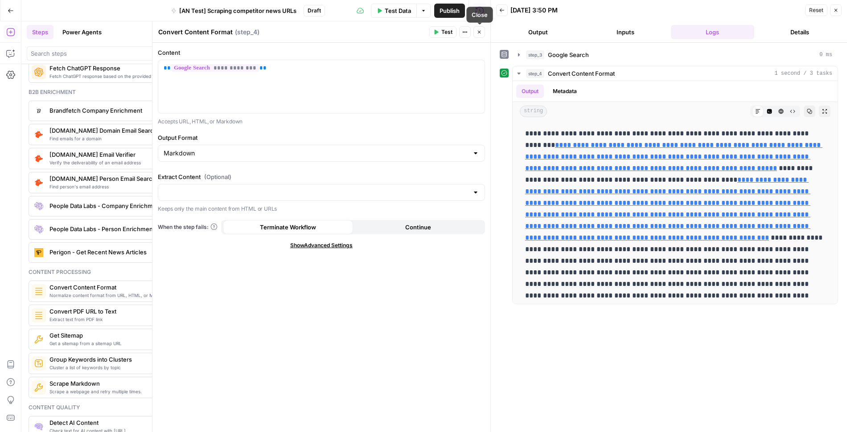
click at [477, 34] on icon "button" at bounding box center [479, 31] width 5 height 5
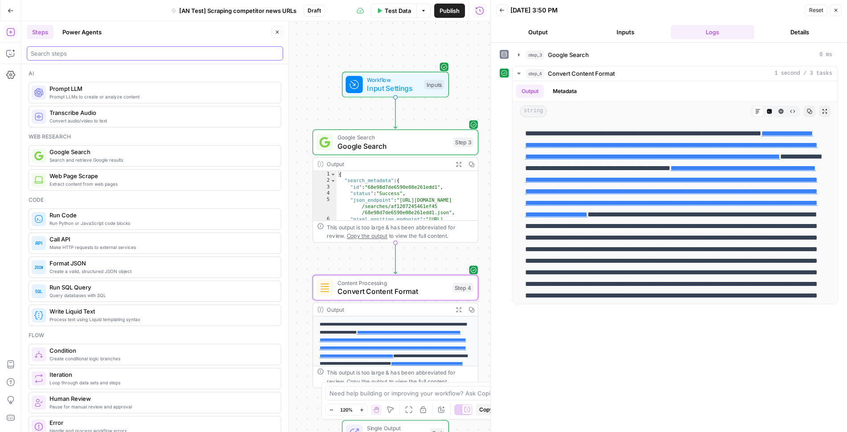
click at [154, 55] on input "search" at bounding box center [155, 53] width 248 height 9
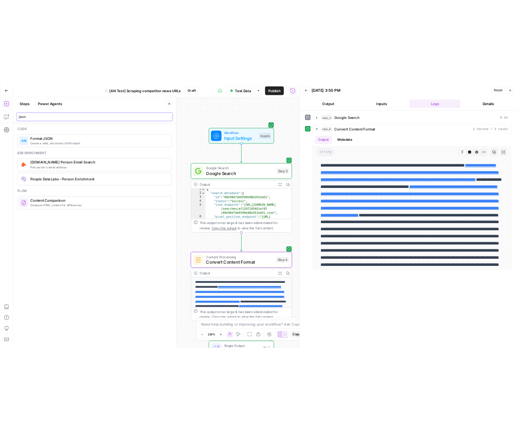
scroll to position [1, 0]
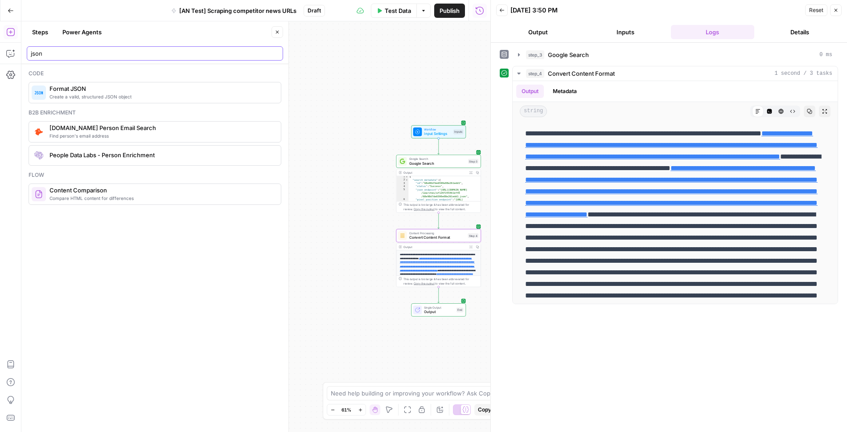
type input "json"
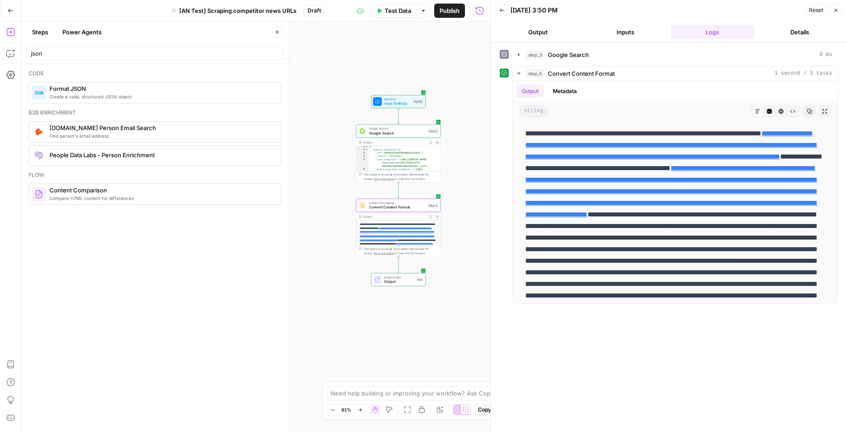
drag, startPoint x: 486, startPoint y: 189, endPoint x: 441, endPoint y: 180, distance: 45.5
click at [441, 180] on div "**********" at bounding box center [255, 226] width 469 height 411
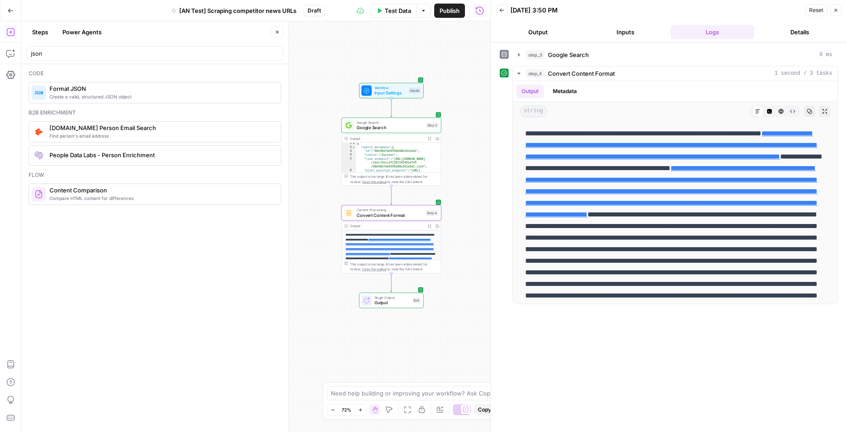
drag, startPoint x: 447, startPoint y: 218, endPoint x: 453, endPoint y: 196, distance: 23.0
click at [453, 196] on div "**********" at bounding box center [255, 226] width 469 height 411
